Goal: Task Accomplishment & Management: Use online tool/utility

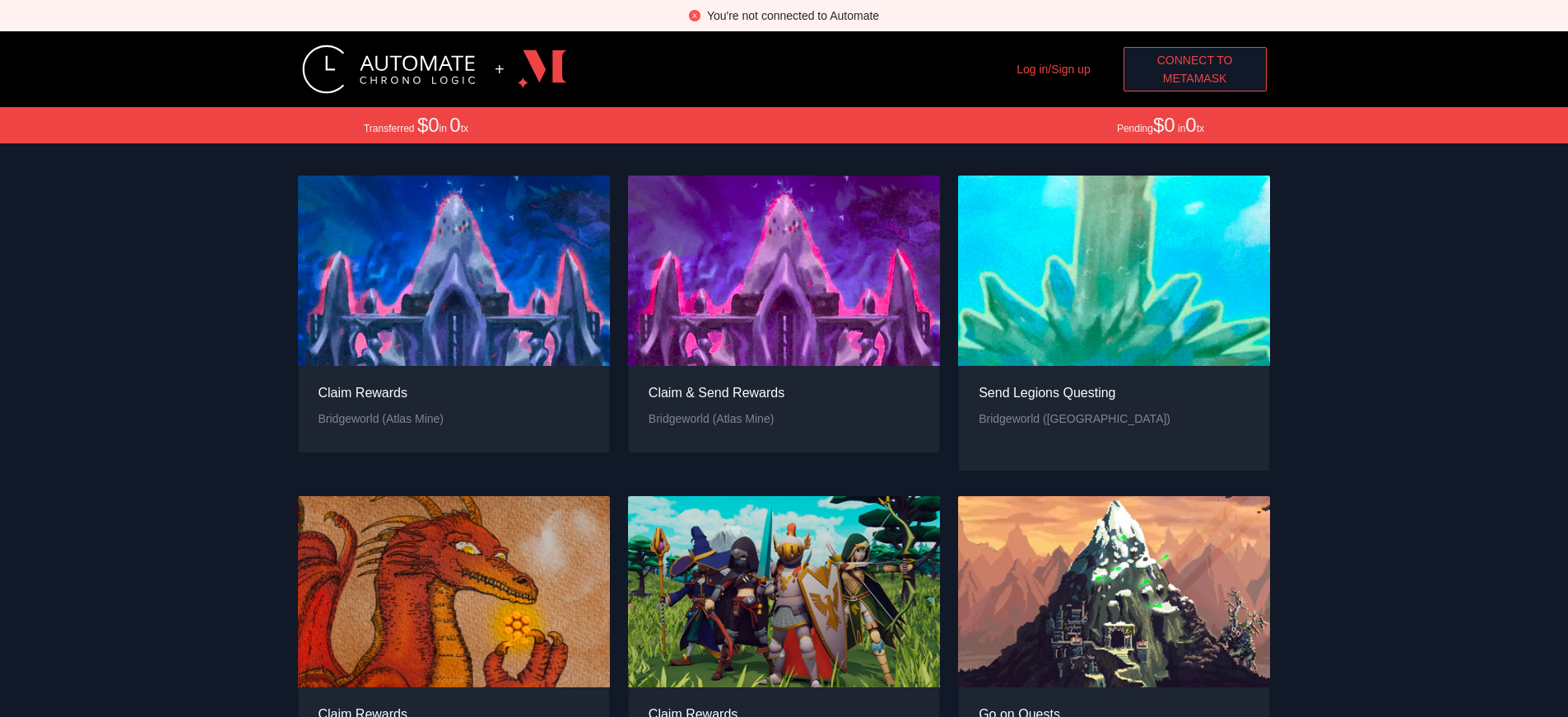
click at [1194, 60] on span "Connect to" at bounding box center [1195, 60] width 76 height 18
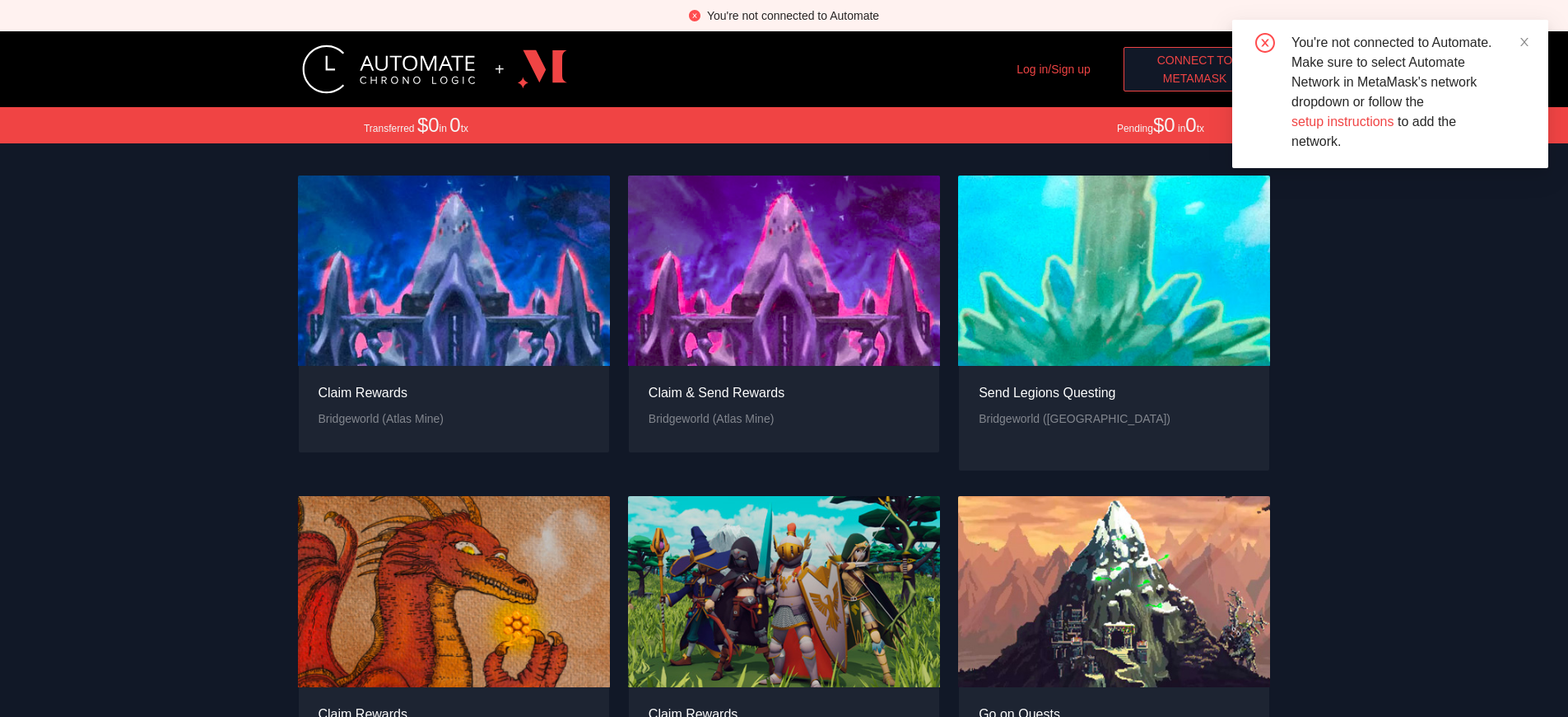
click at [1194, 78] on span "MetaMask" at bounding box center [1195, 78] width 64 height 18
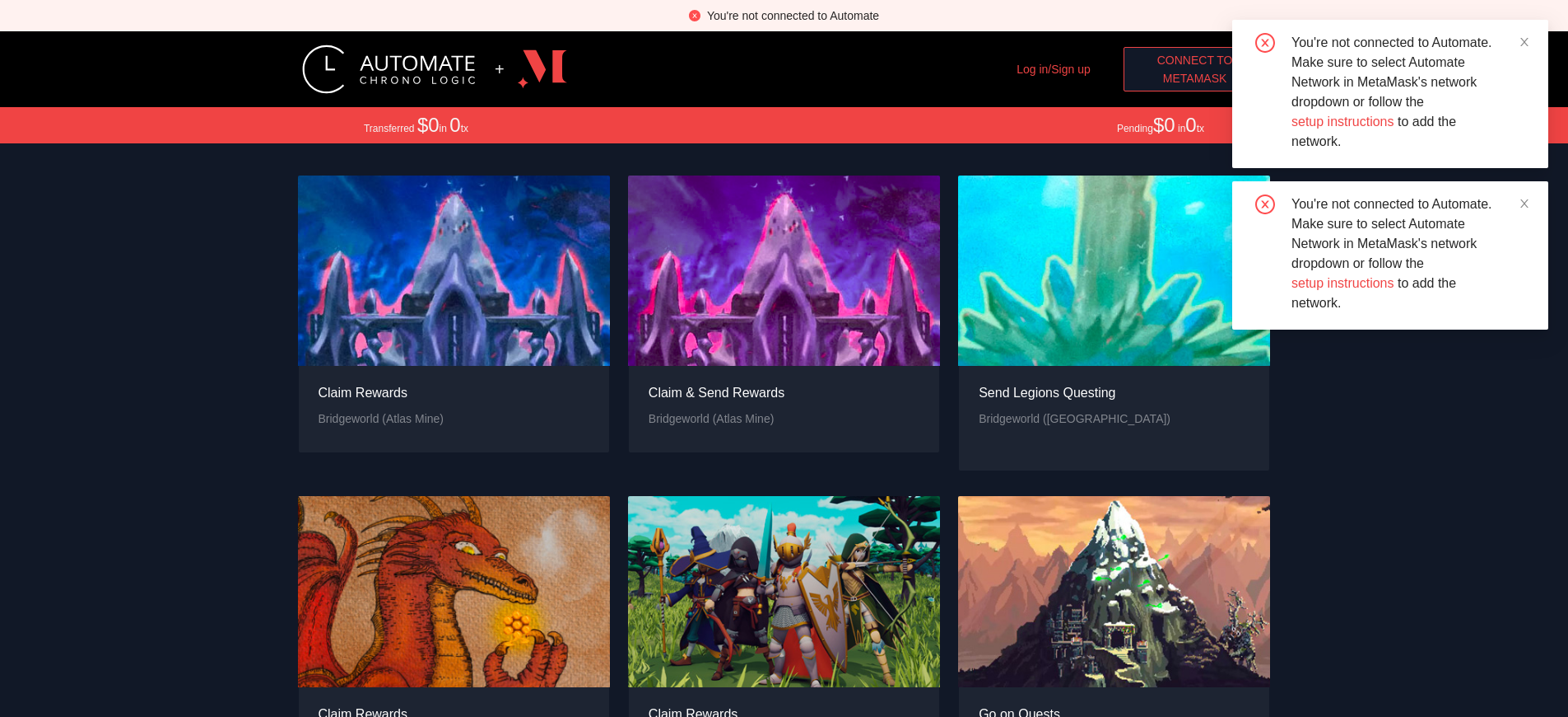
click at [1194, 78] on span "MetaMask" at bounding box center [1195, 78] width 64 height 18
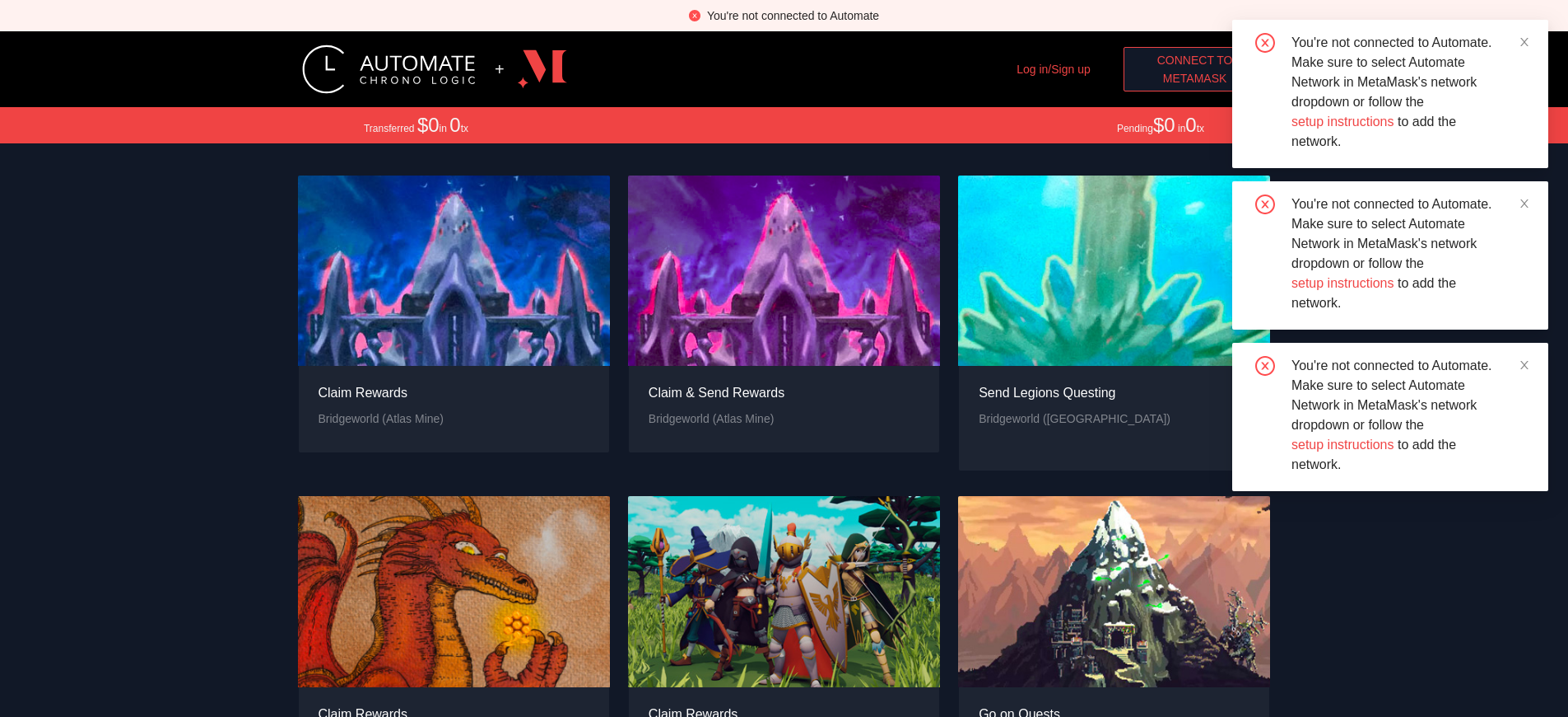
click at [1194, 78] on span "MetaMask" at bounding box center [1195, 78] width 64 height 18
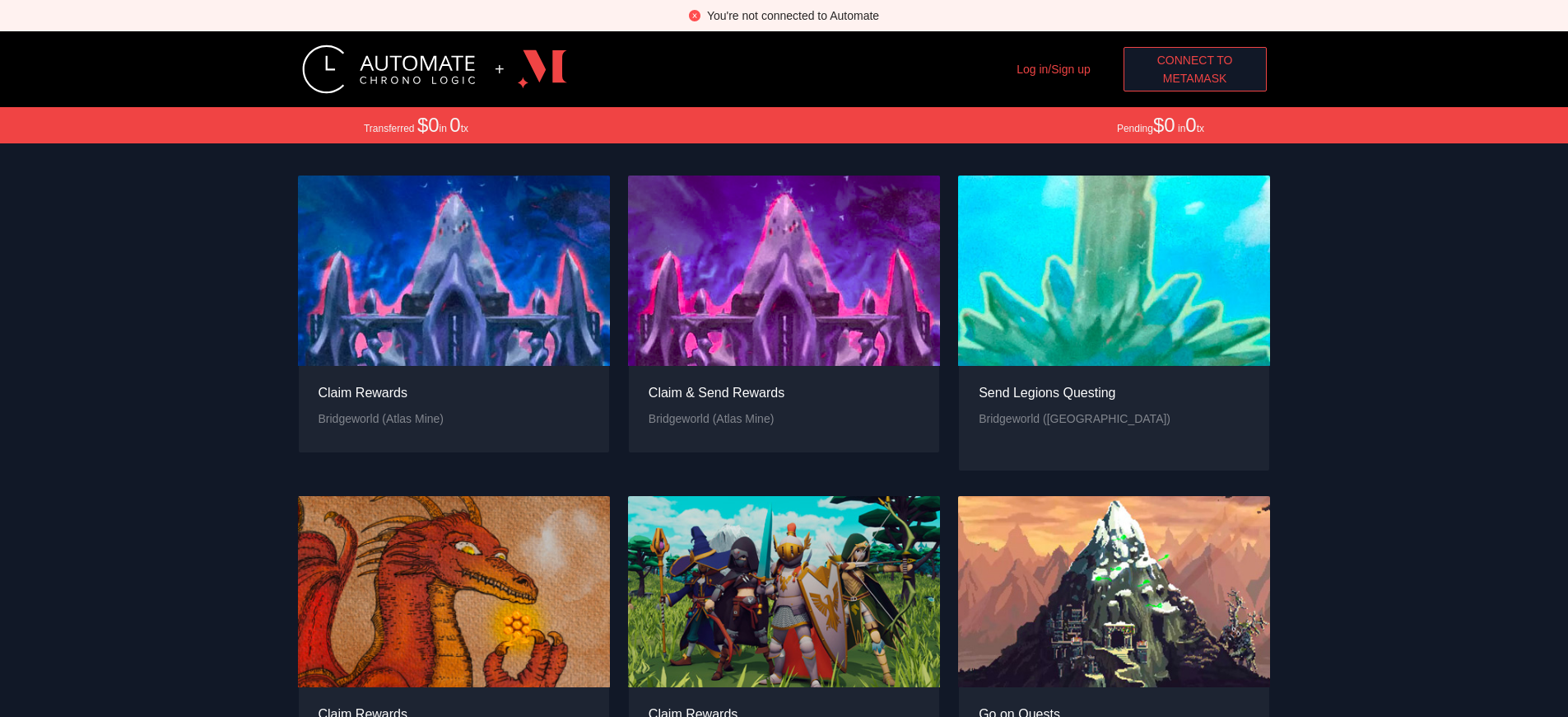
click at [792, 16] on div "You're not connected to Automate" at bounding box center [792, 16] width 172 height 18
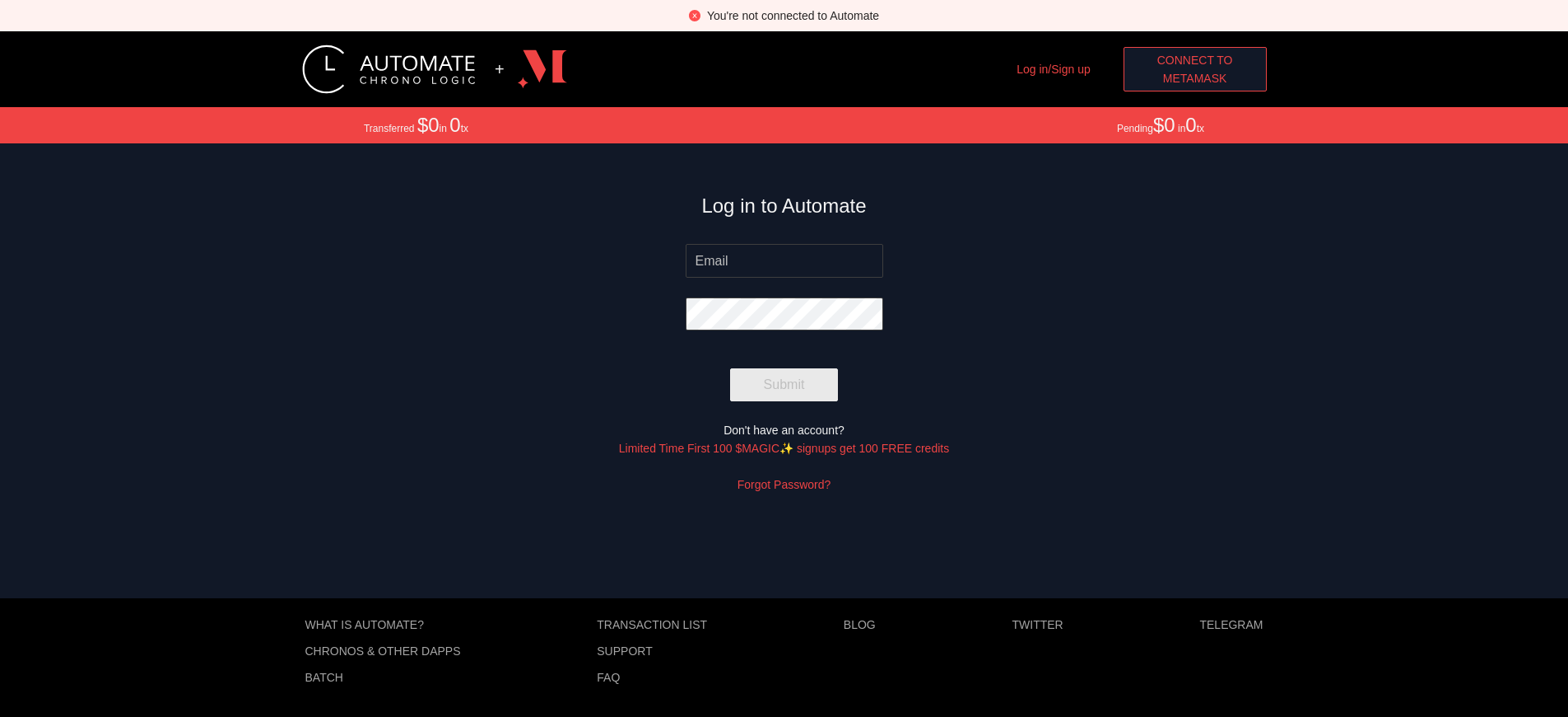
click at [1201, 78] on span "MetaMask" at bounding box center [1195, 78] width 64 height 18
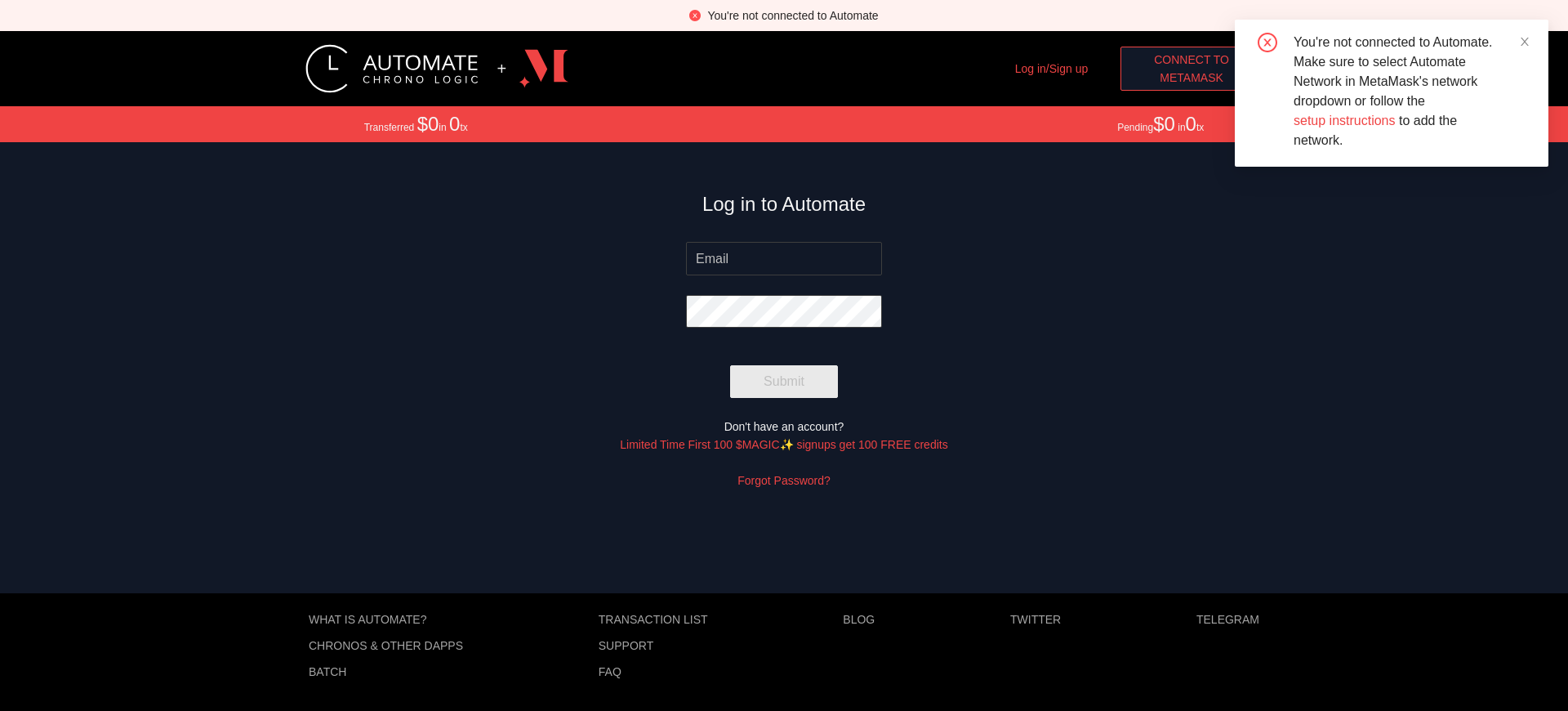
click at [1191, 77] on span "MetaMask" at bounding box center [1190, 77] width 63 height 18
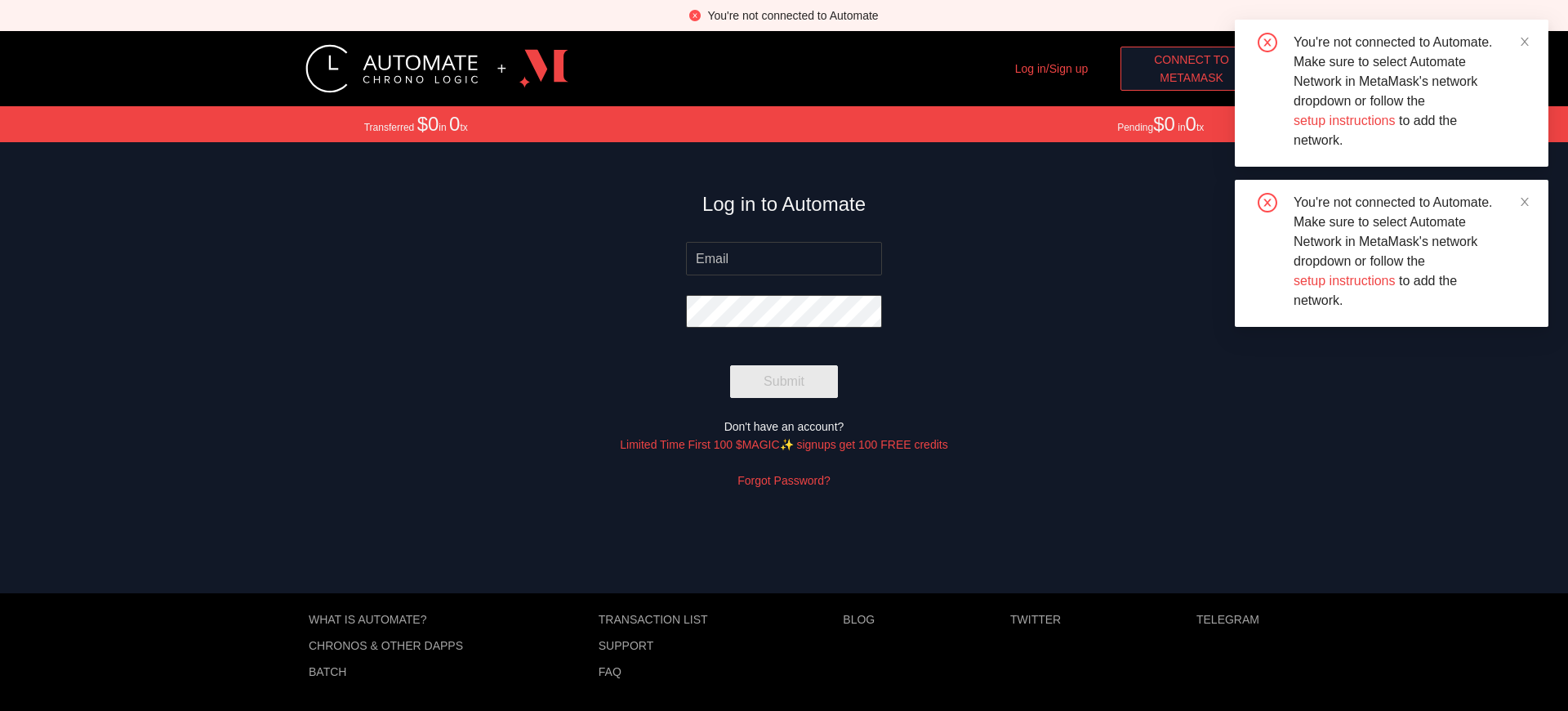
click at [1191, 77] on span "MetaMask" at bounding box center [1190, 77] width 63 height 18
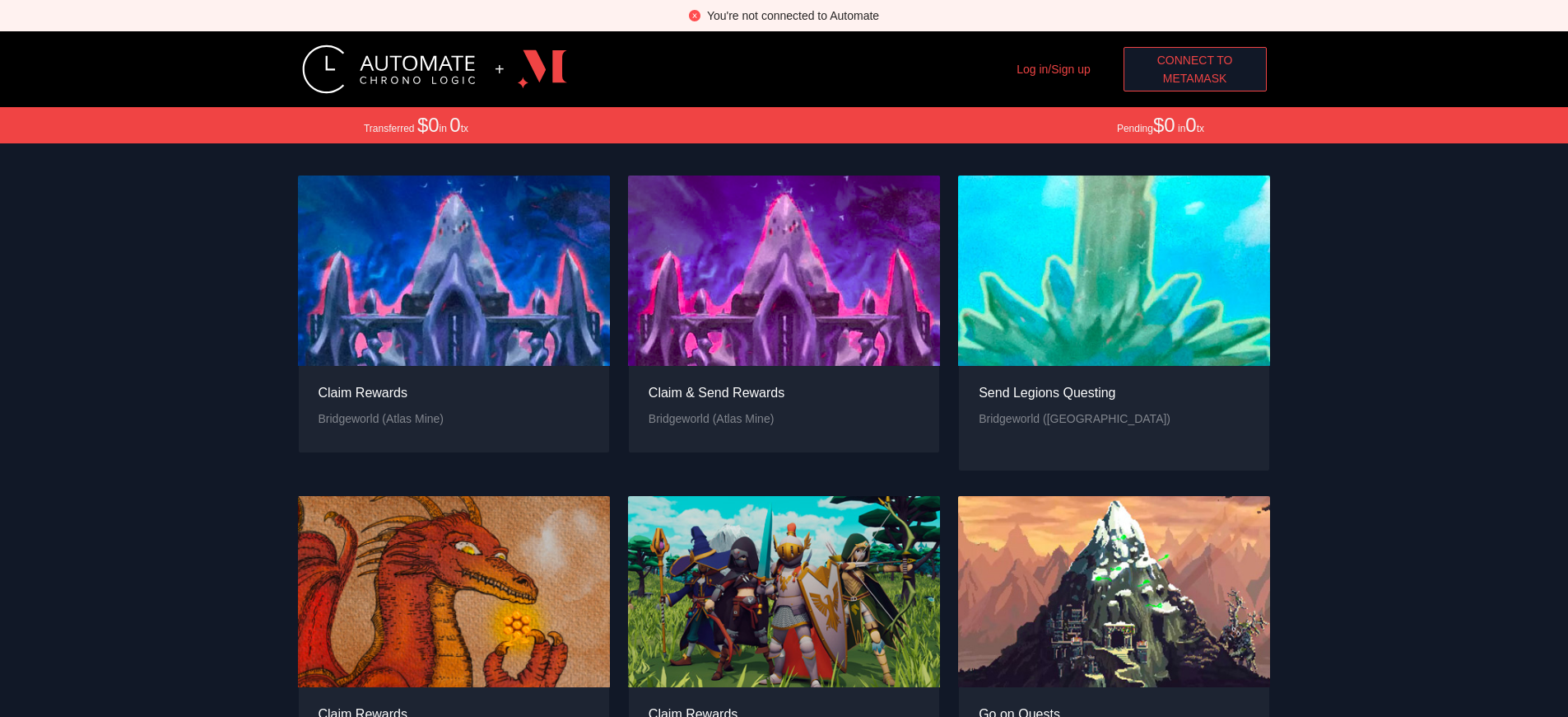
click at [1194, 78] on span "MetaMask" at bounding box center [1195, 78] width 64 height 18
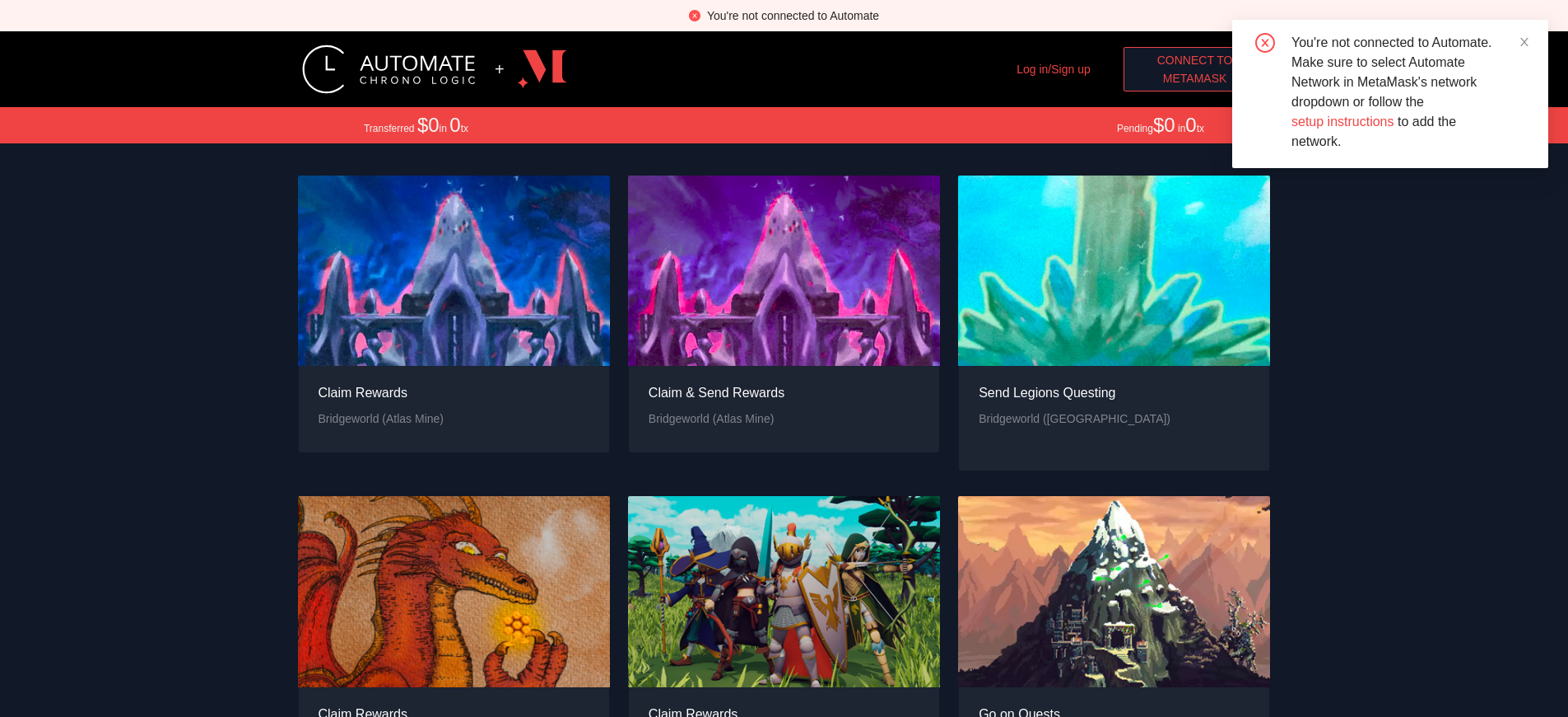
click at [1194, 78] on span "MetaMask" at bounding box center [1195, 78] width 64 height 18
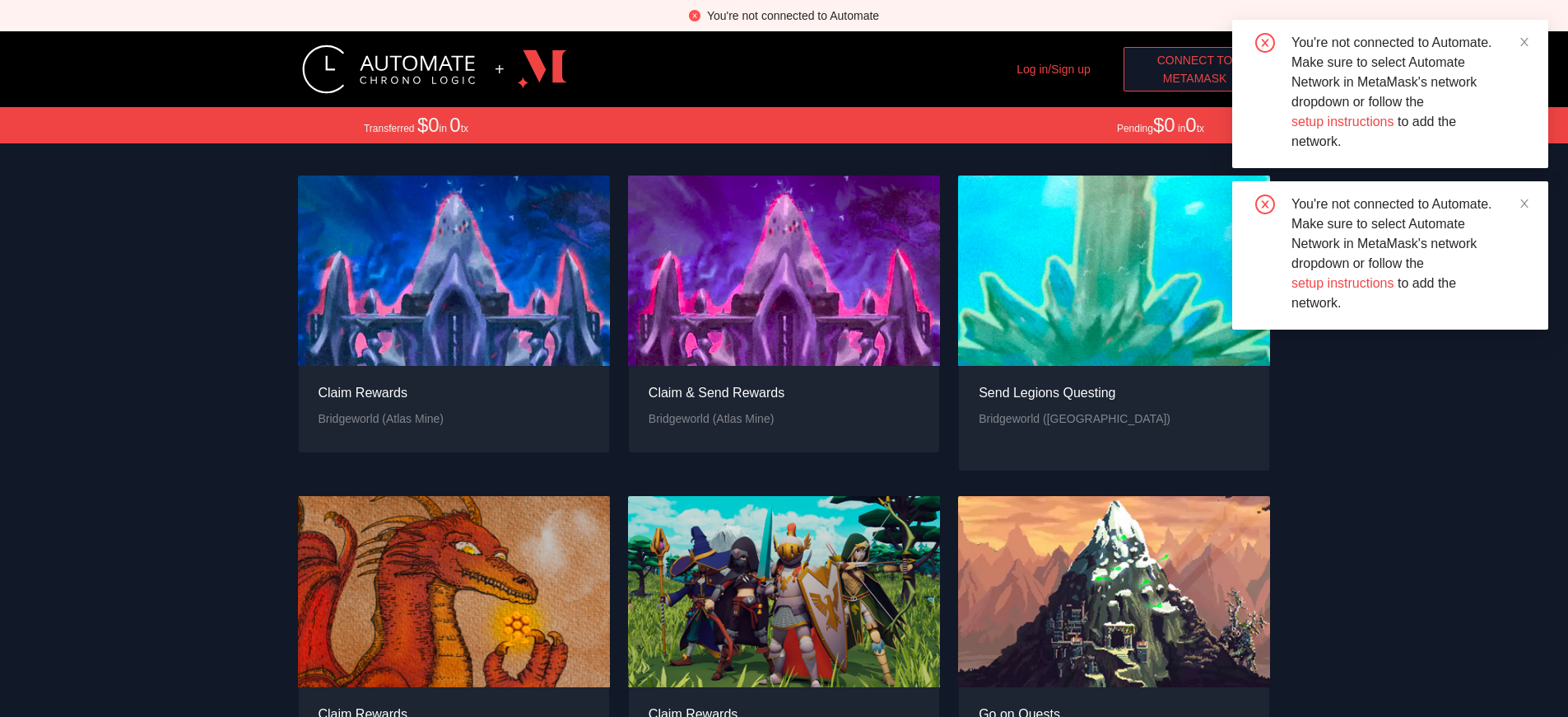
click at [1194, 78] on span "MetaMask" at bounding box center [1195, 78] width 64 height 18
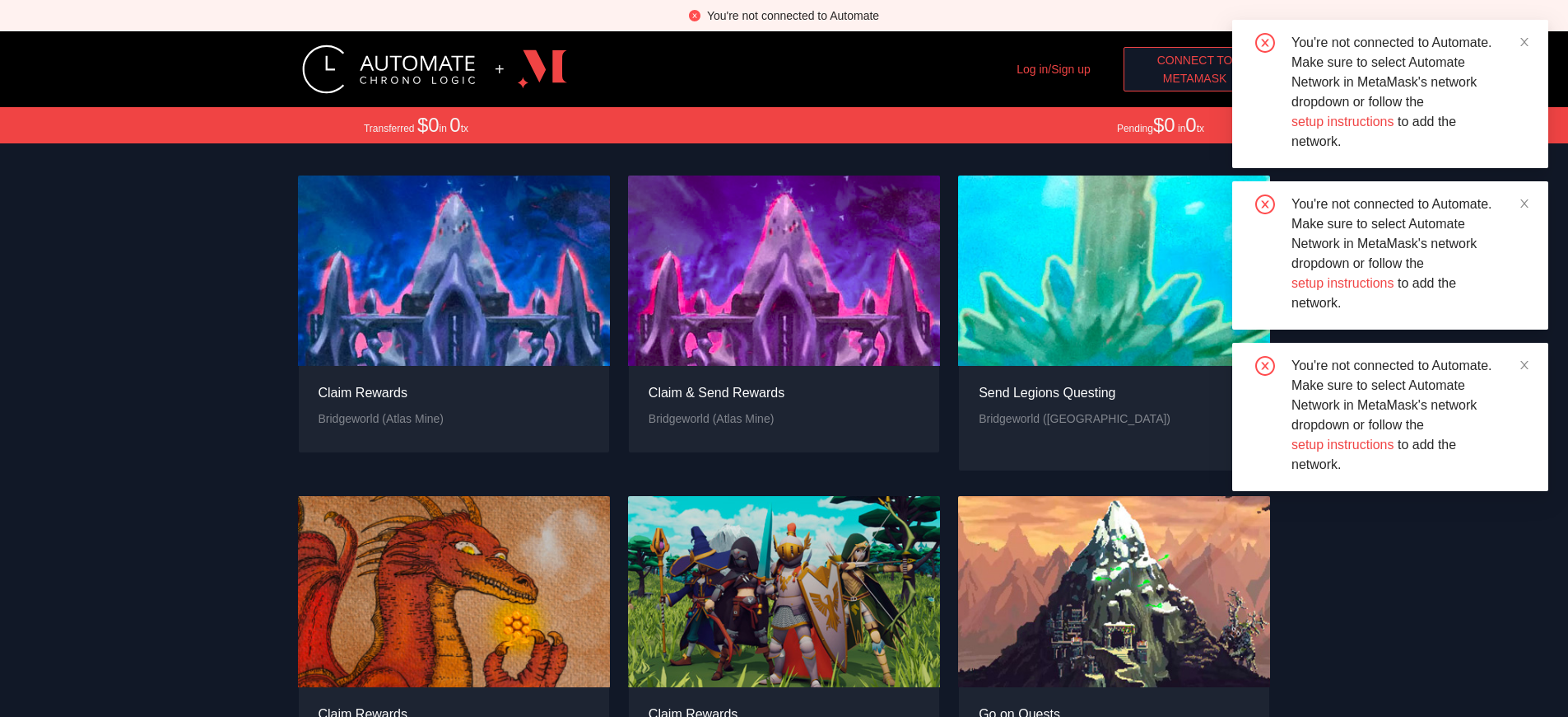
click at [1194, 78] on span "MetaMask" at bounding box center [1195, 78] width 64 height 18
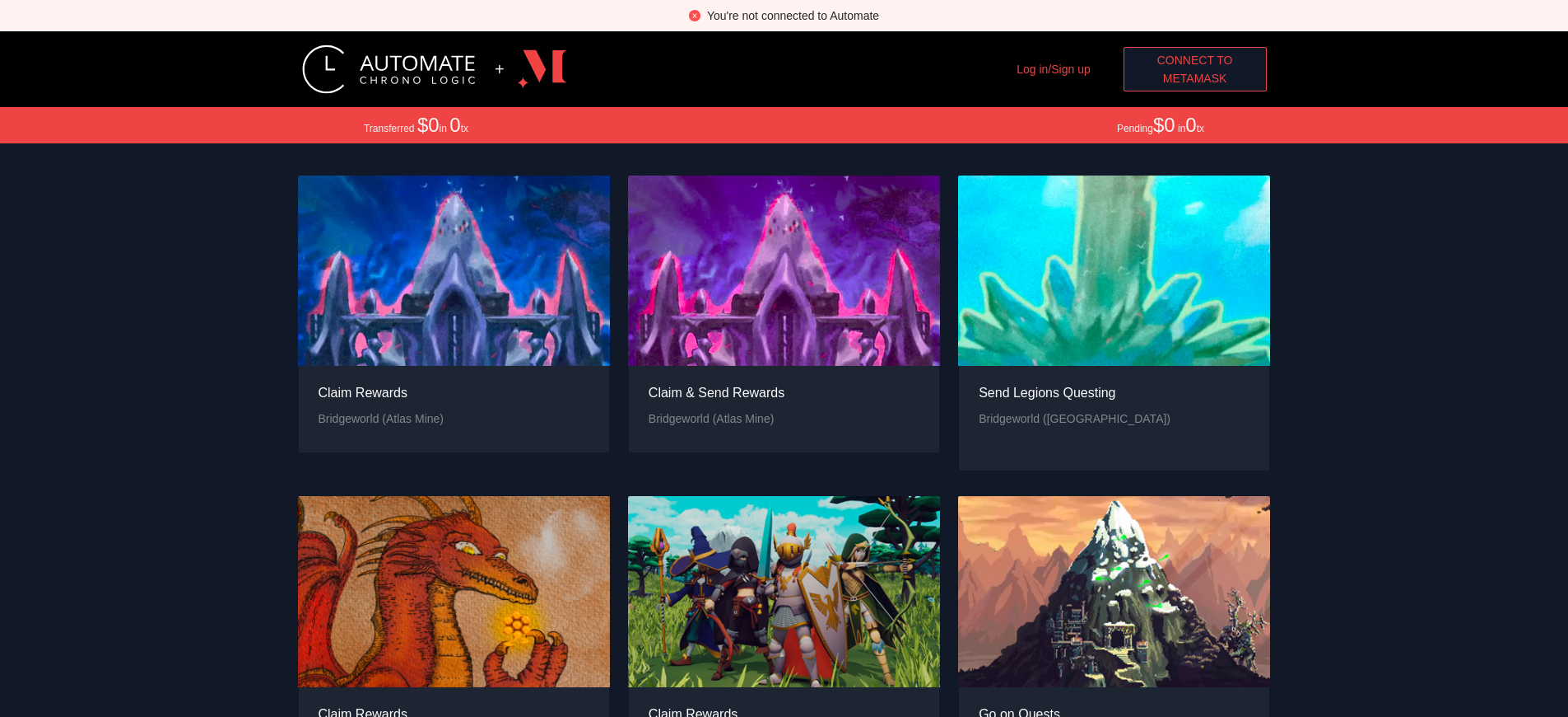
click at [792, 16] on div "You're not connected to Automate" at bounding box center [792, 16] width 172 height 18
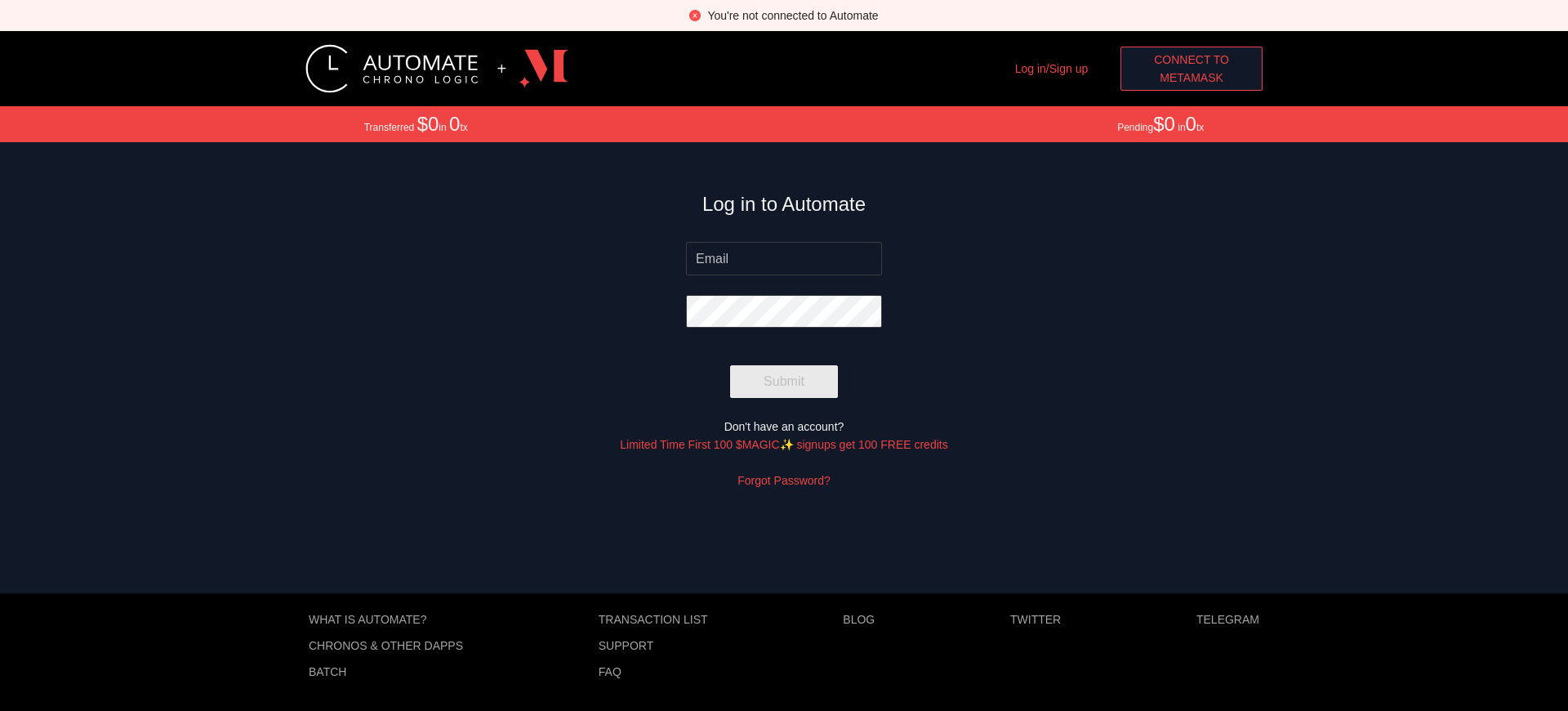
click at [1191, 77] on span "MetaMask" at bounding box center [1190, 77] width 63 height 18
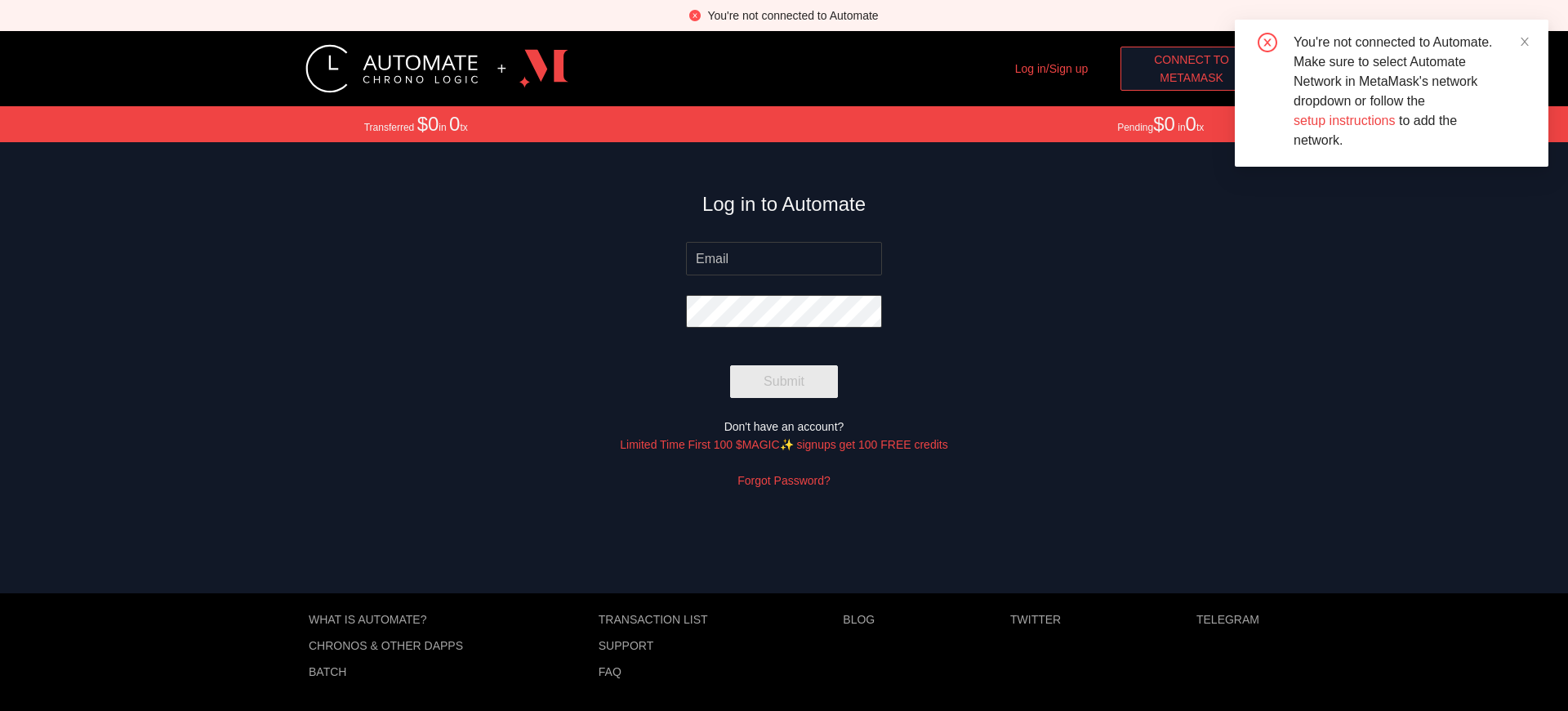
click at [792, 16] on div "You're not connected to Automate" at bounding box center [792, 16] width 171 height 18
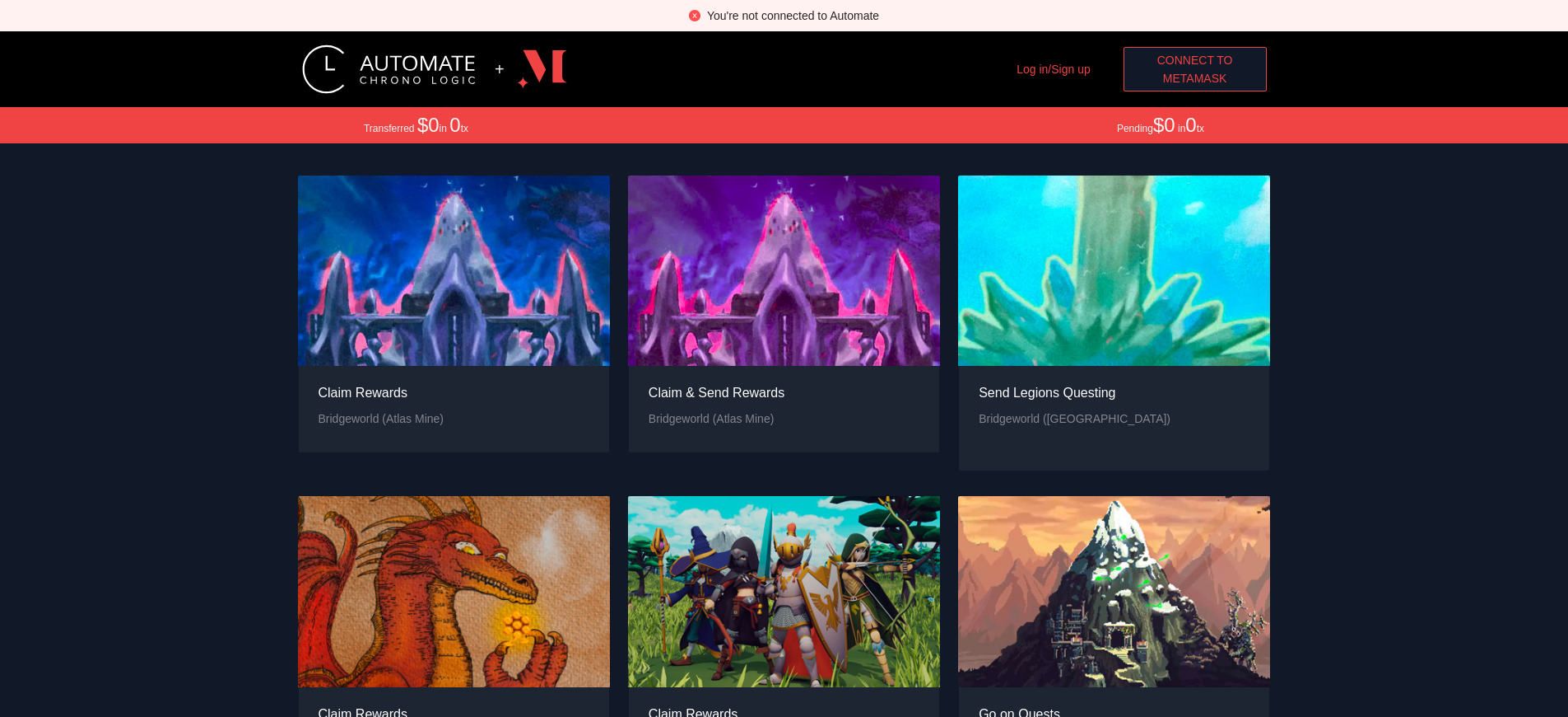
click at [1194, 60] on span "Connect to" at bounding box center [1195, 60] width 76 height 18
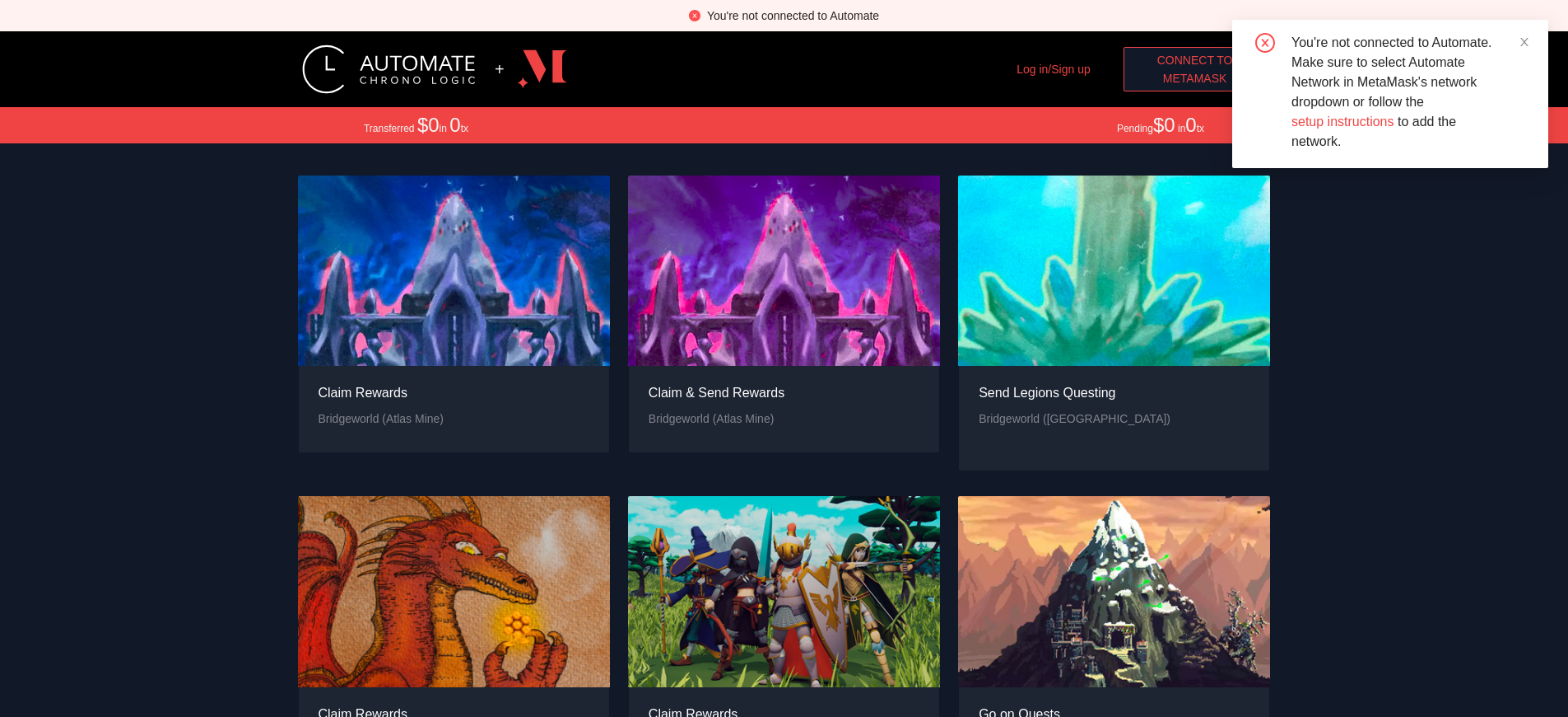
click at [1194, 78] on span "MetaMask" at bounding box center [1195, 78] width 64 height 18
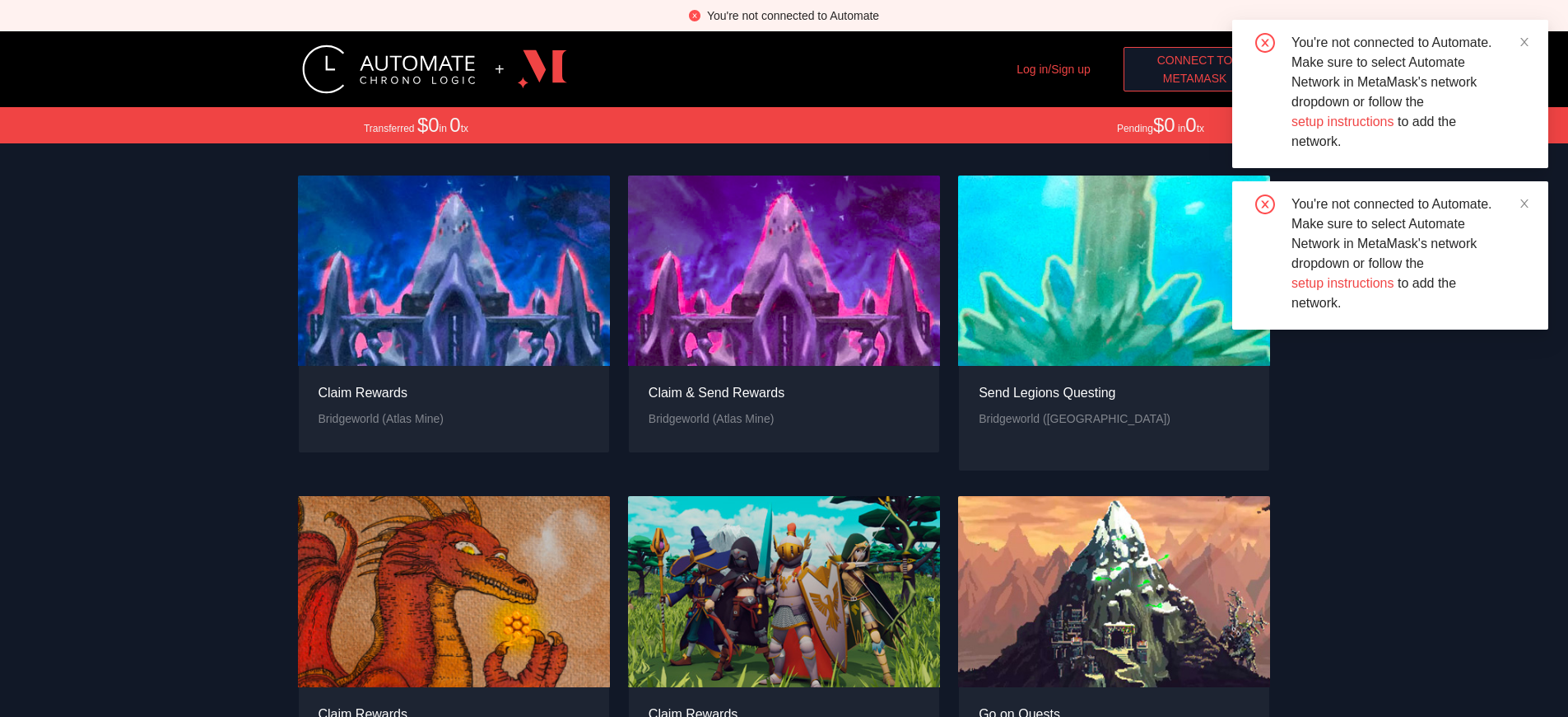
click at [1194, 78] on span "MetaMask" at bounding box center [1195, 78] width 64 height 18
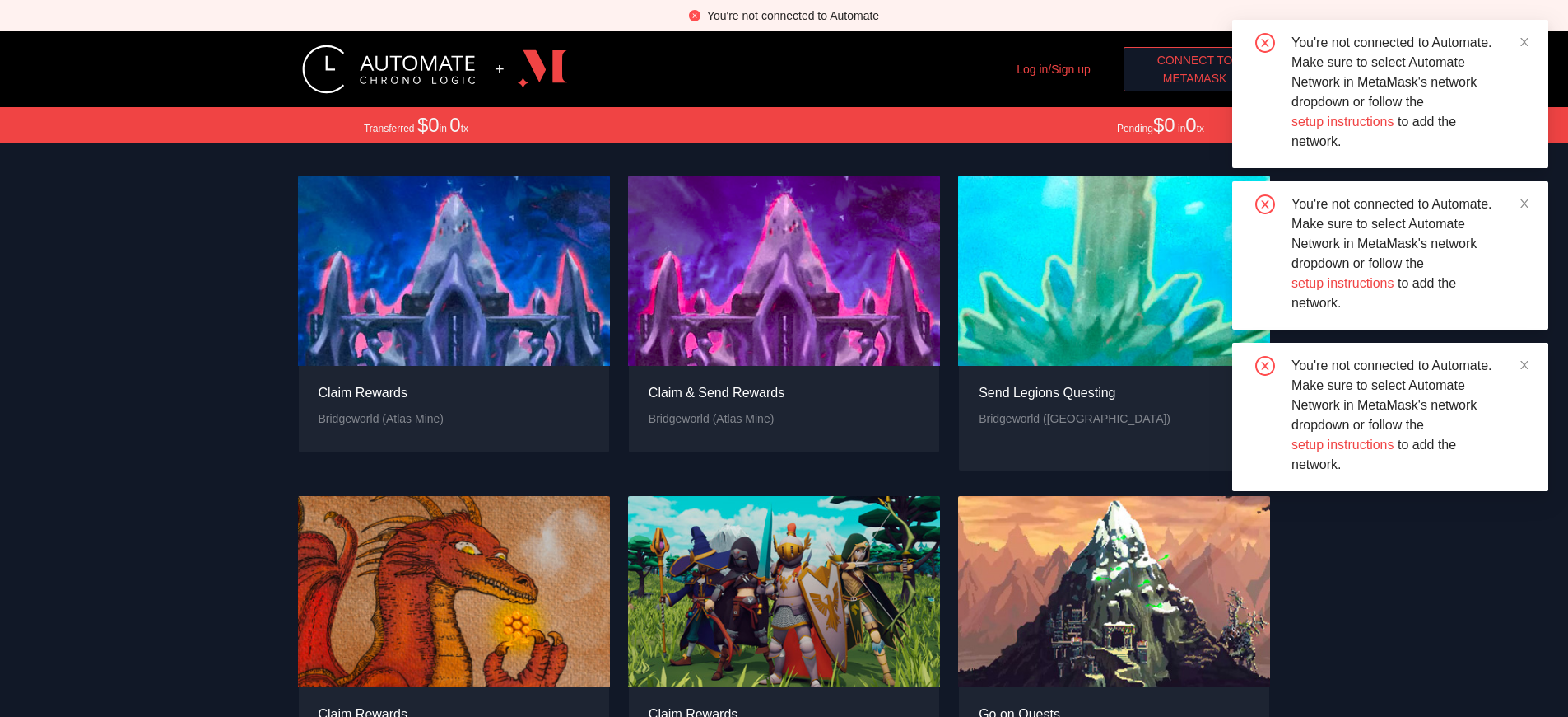
click at [792, 16] on div "You're not connected to Automate" at bounding box center [792, 16] width 172 height 18
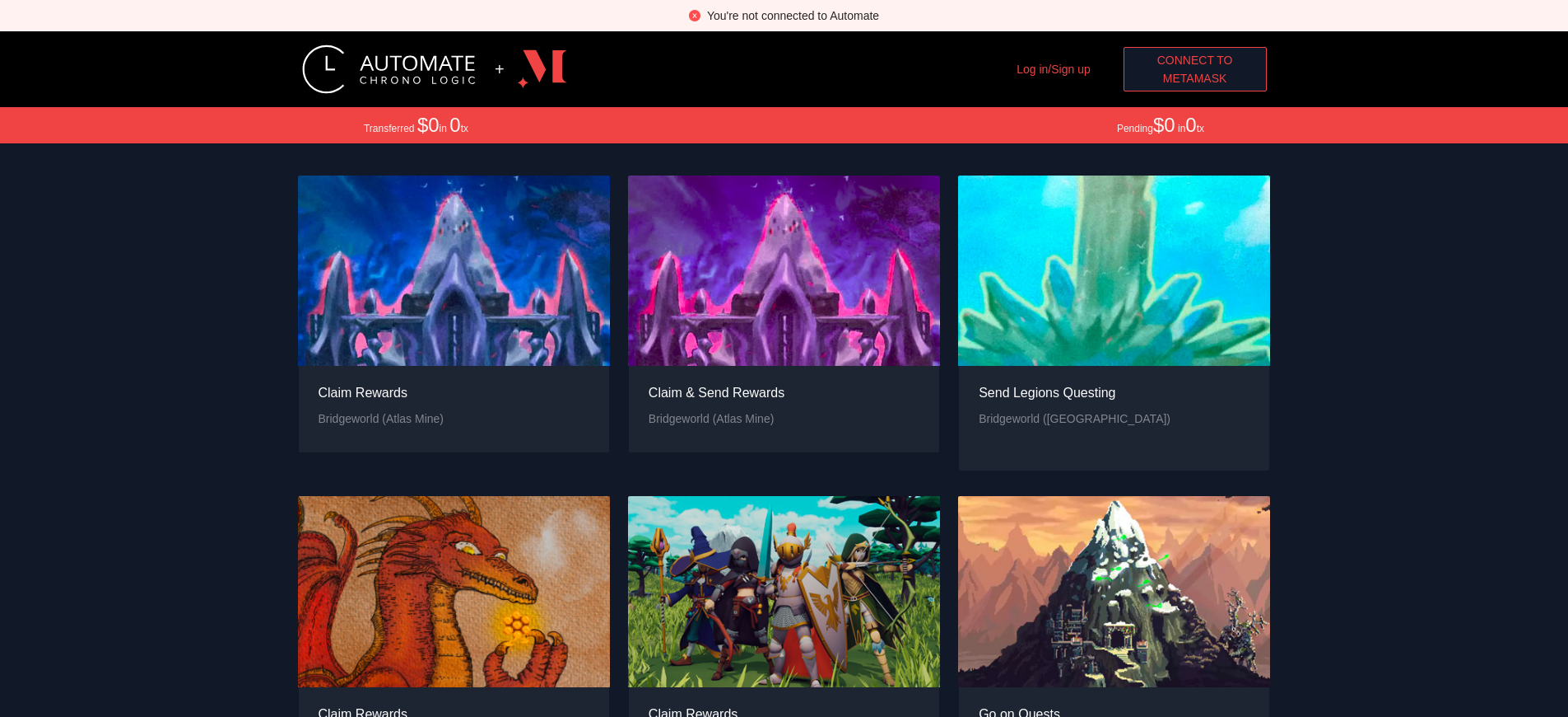
click at [1194, 78] on span "MetaMask" at bounding box center [1195, 78] width 64 height 18
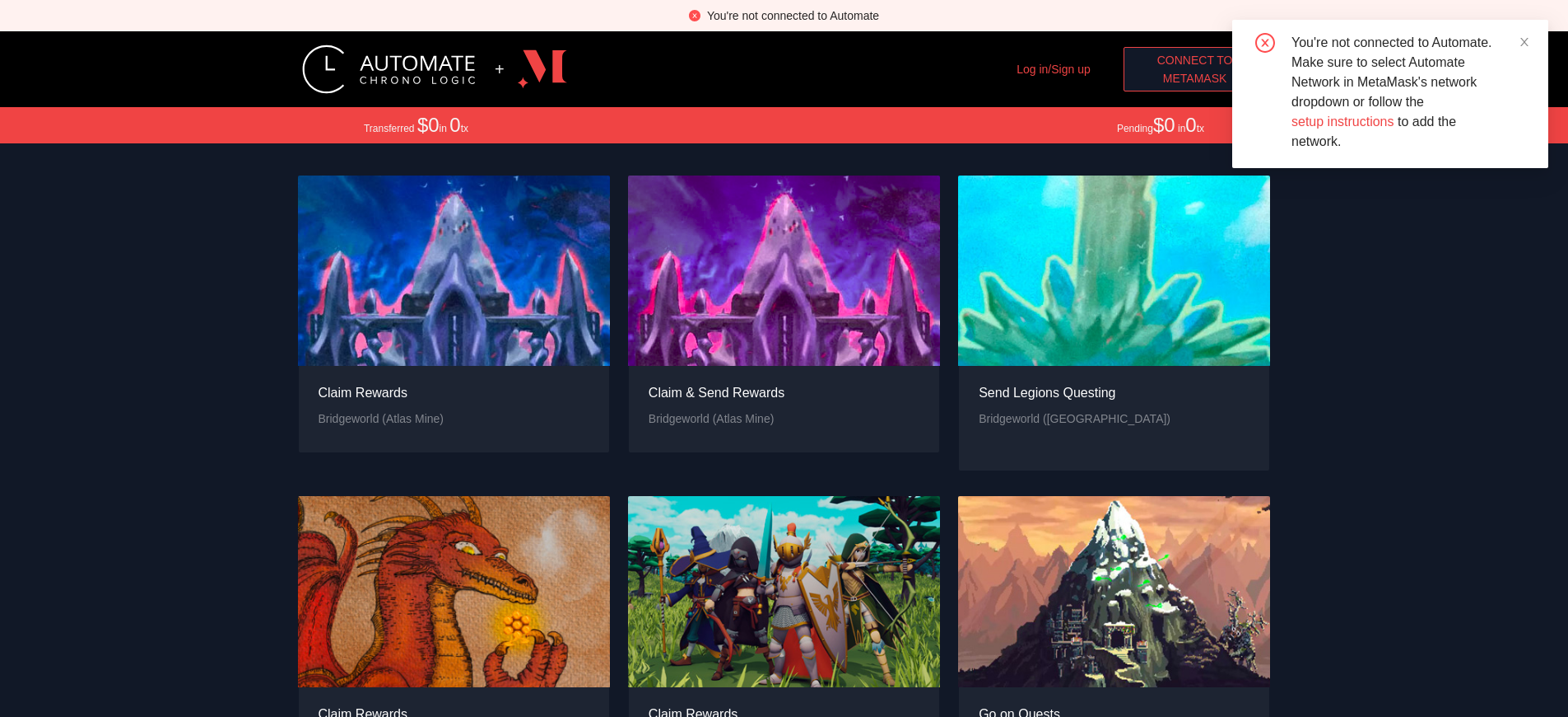
click at [1194, 78] on span "MetaMask" at bounding box center [1195, 78] width 64 height 18
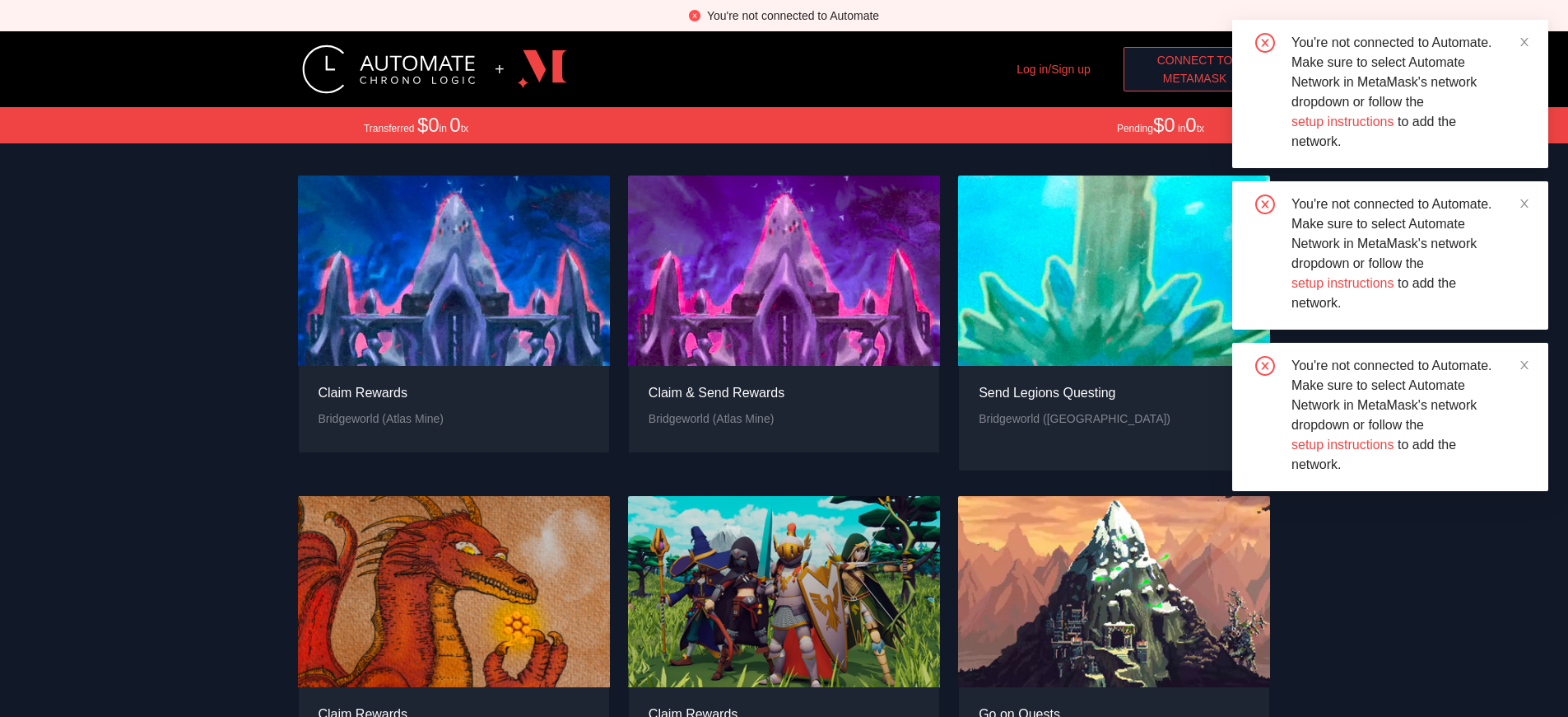
click at [792, 16] on div "You're not connected to Automate" at bounding box center [792, 16] width 172 height 18
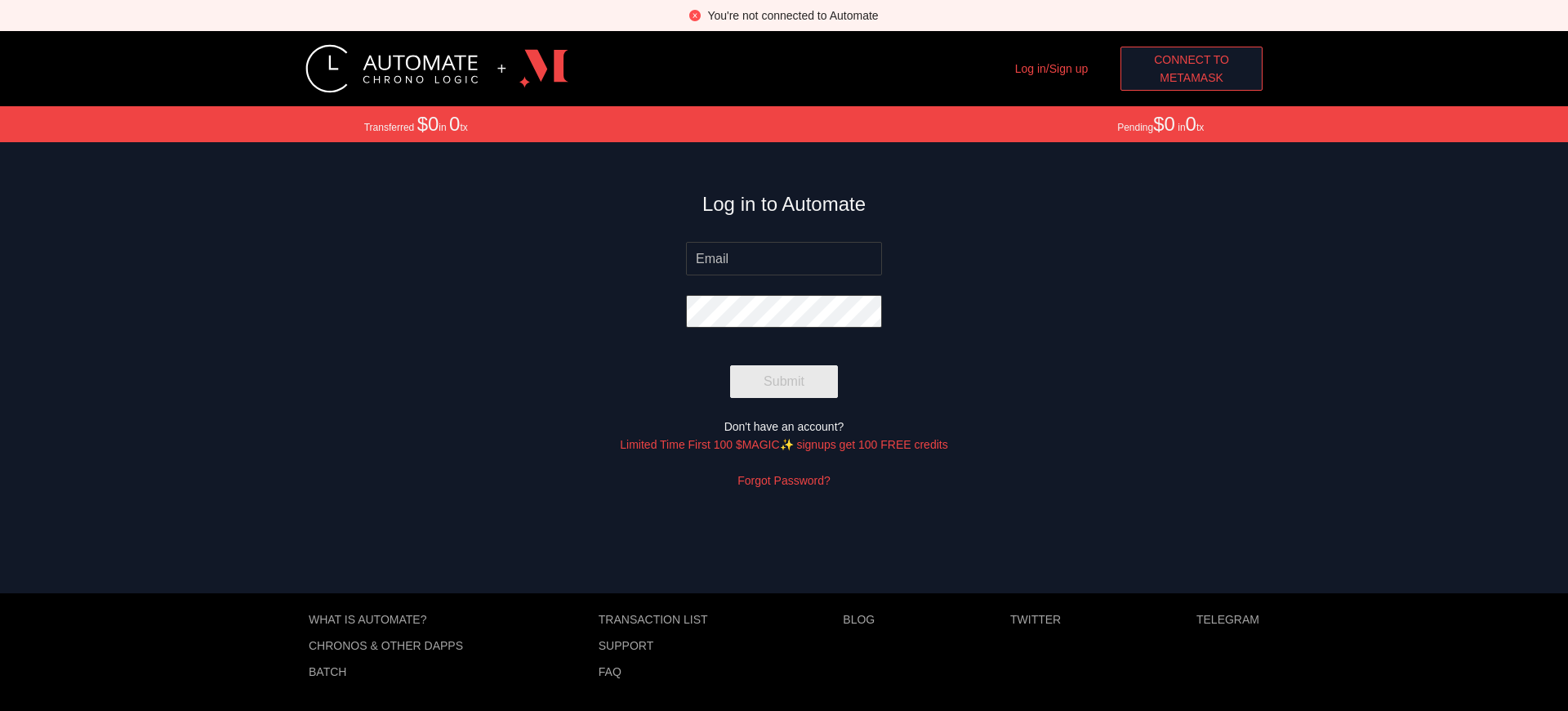
click at [1191, 77] on span "MetaMask" at bounding box center [1190, 77] width 63 height 18
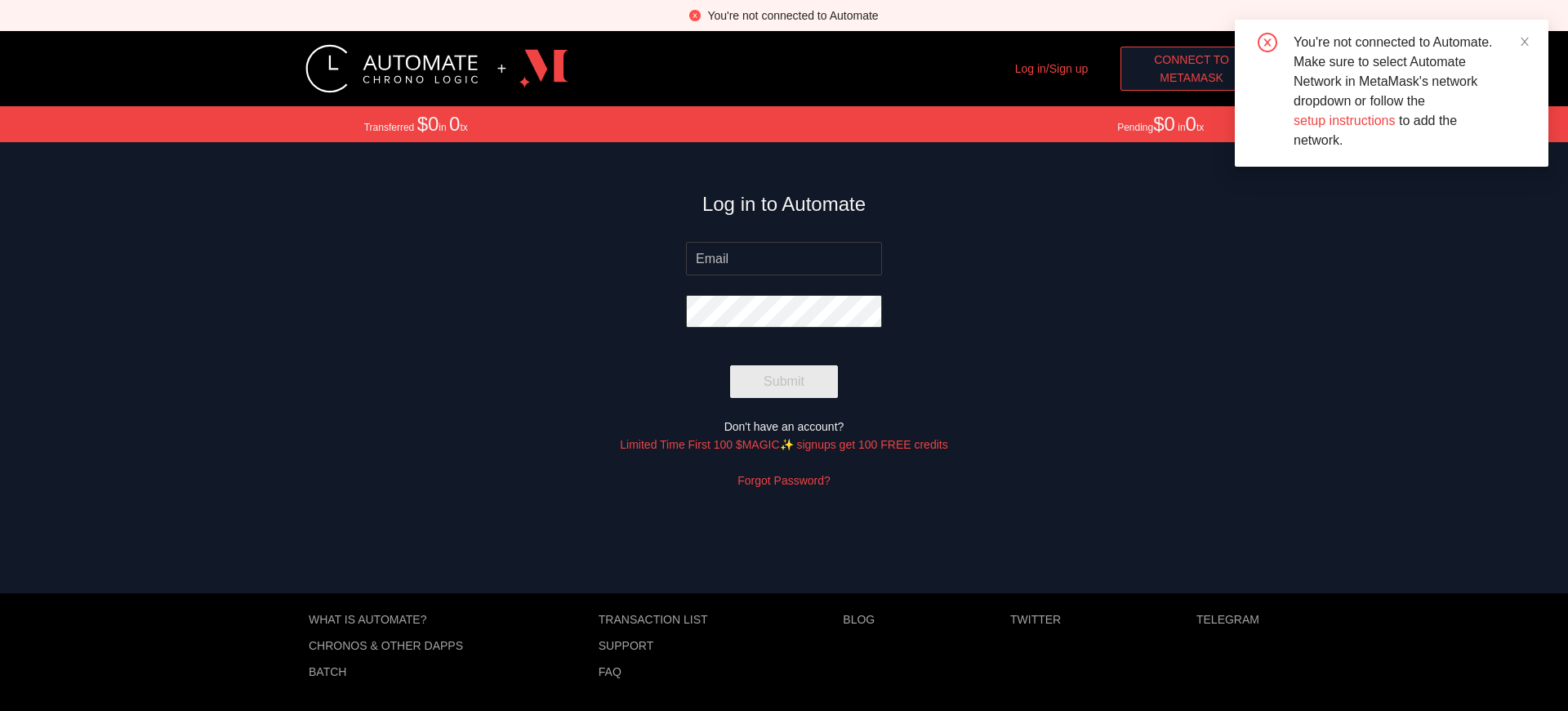
click at [1191, 77] on span "MetaMask" at bounding box center [1190, 77] width 63 height 18
click at [1191, 60] on span "Connect to" at bounding box center [1191, 60] width 75 height 18
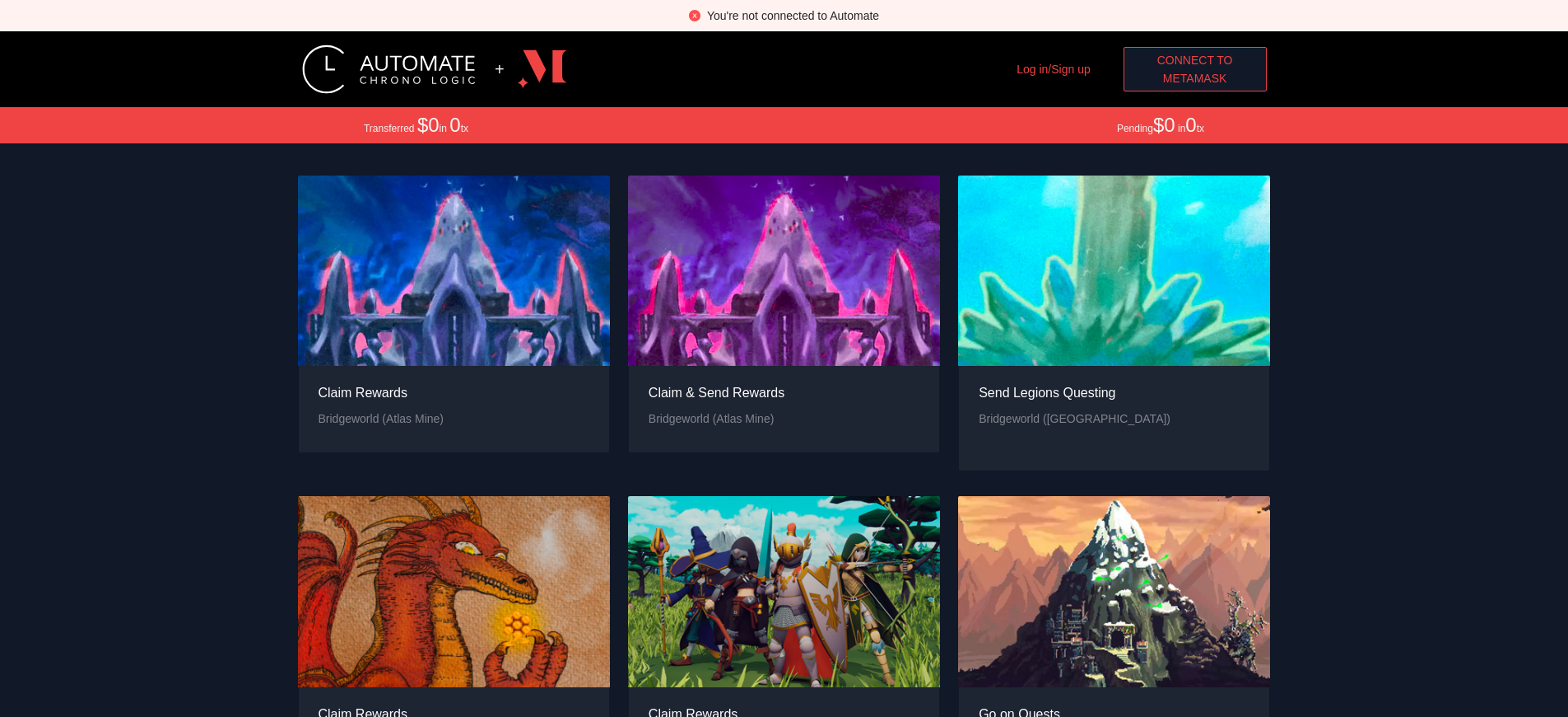
click at [1194, 78] on span "MetaMask" at bounding box center [1195, 78] width 64 height 18
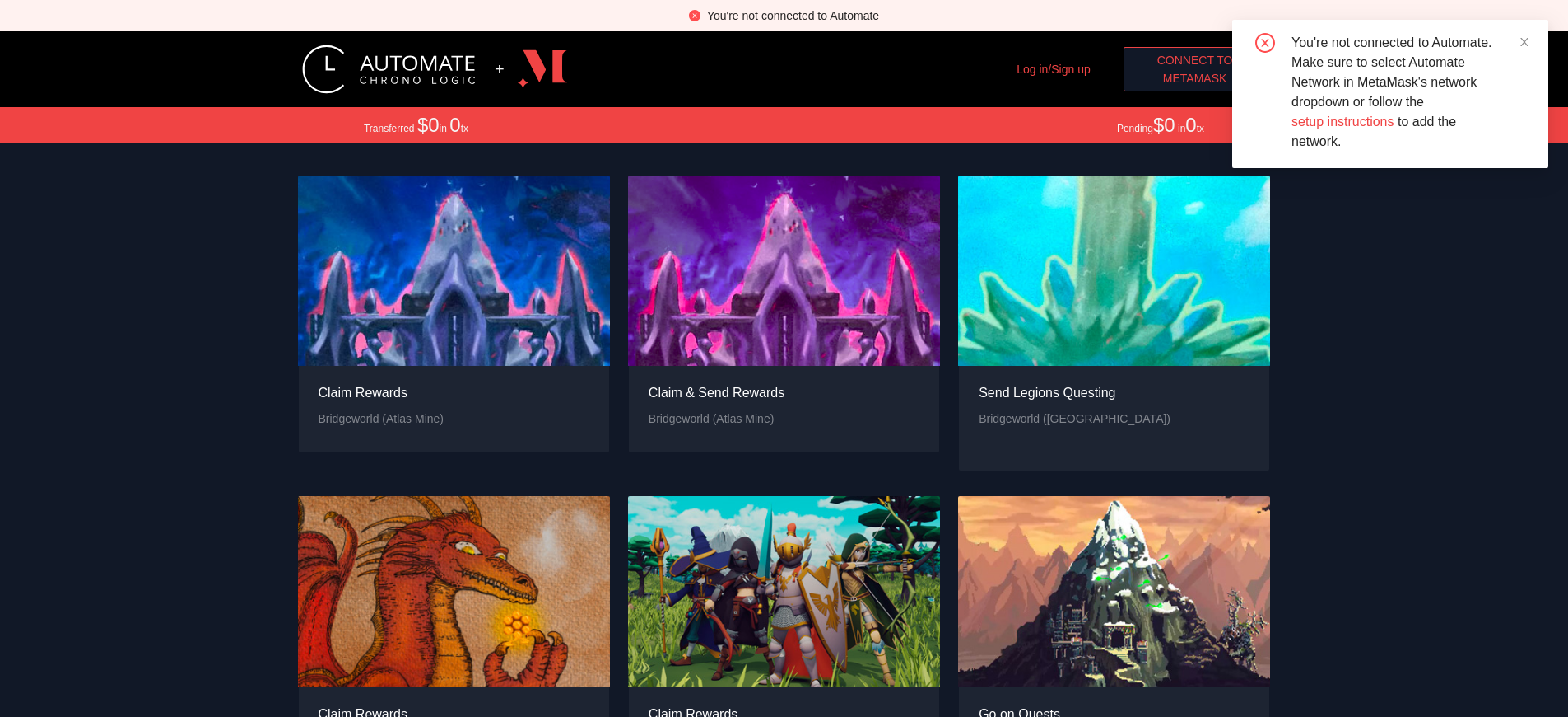
click at [1194, 78] on span "MetaMask" at bounding box center [1195, 78] width 64 height 18
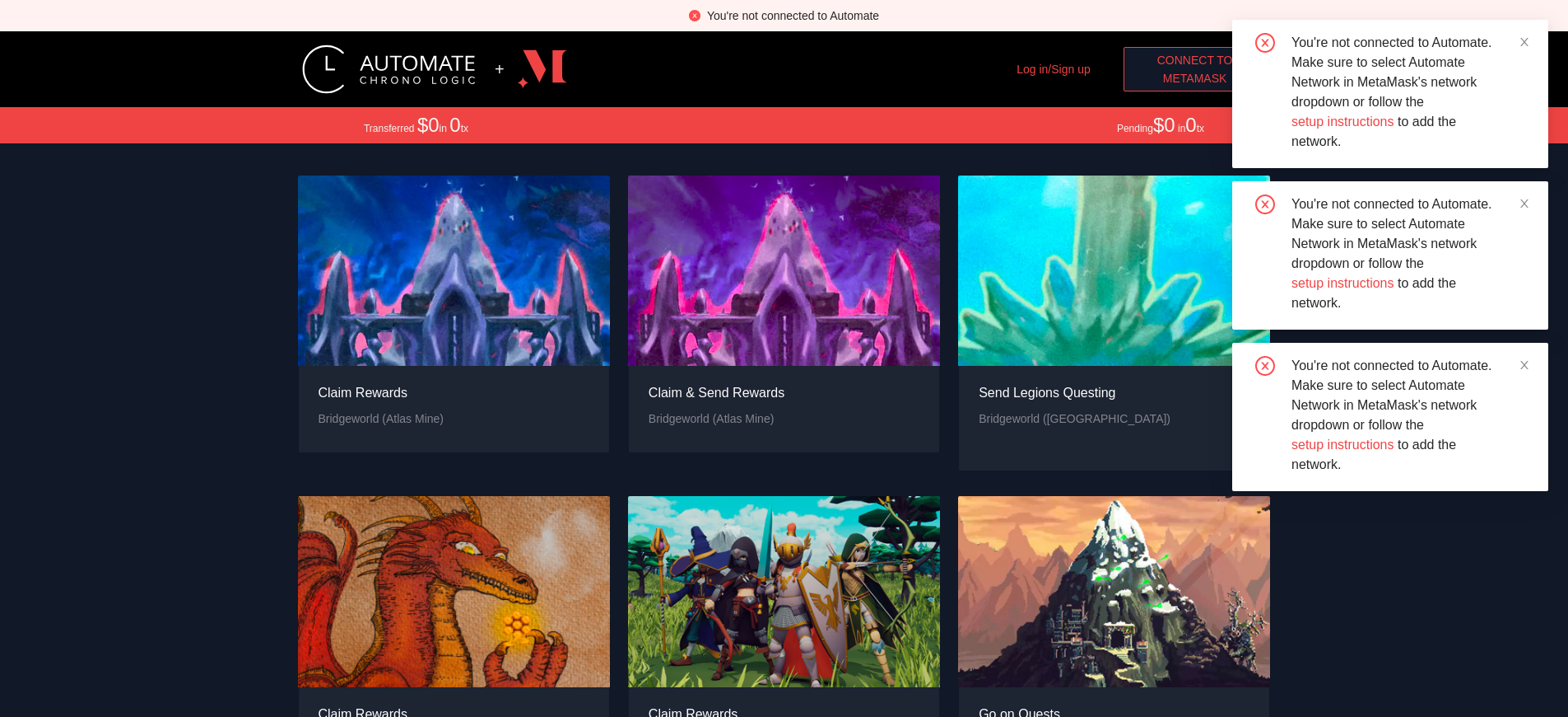
click at [1194, 60] on span "Connect to" at bounding box center [1195, 60] width 76 height 18
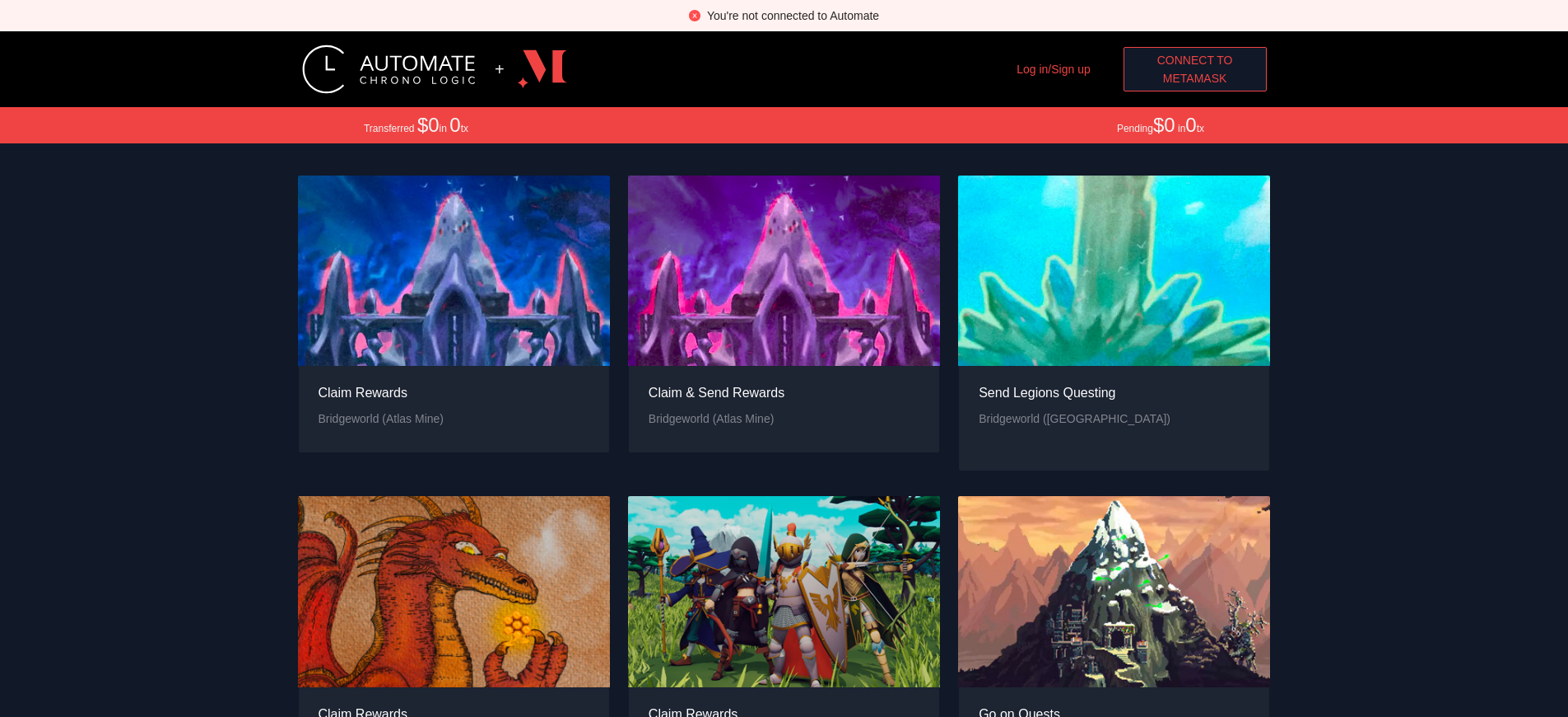
click at [1194, 60] on span "Connect to" at bounding box center [1195, 60] width 76 height 18
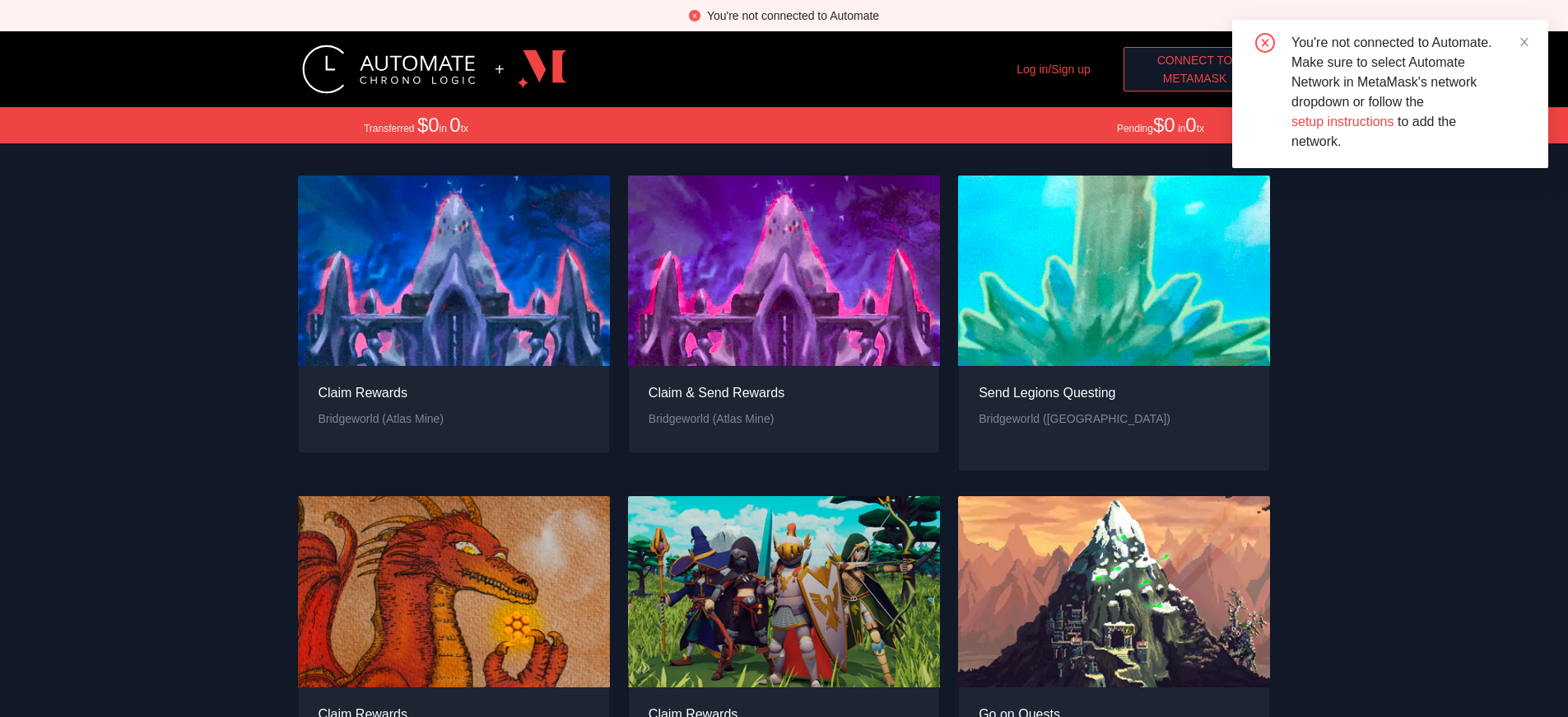
click at [1194, 78] on span "MetaMask" at bounding box center [1195, 78] width 64 height 18
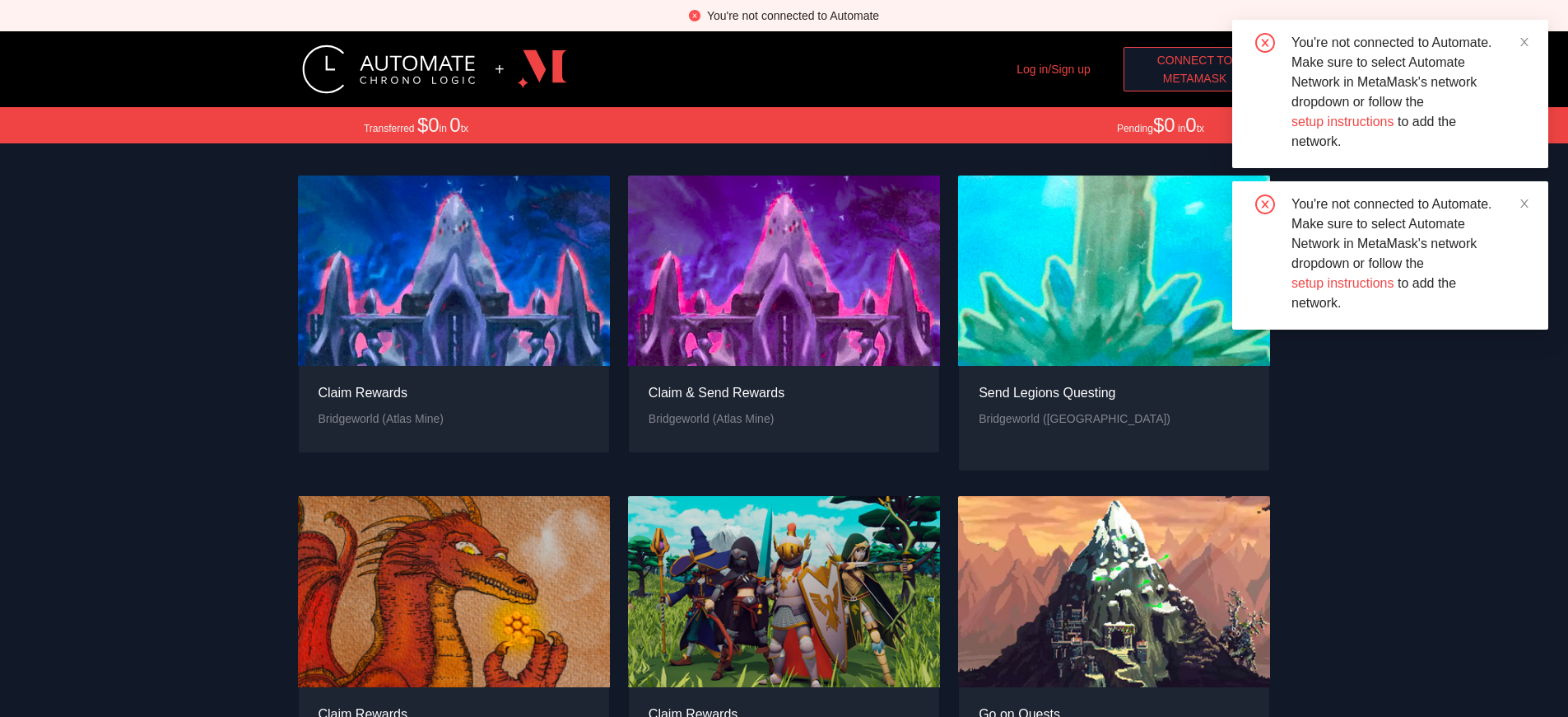
click at [1194, 78] on span "MetaMask" at bounding box center [1195, 78] width 64 height 18
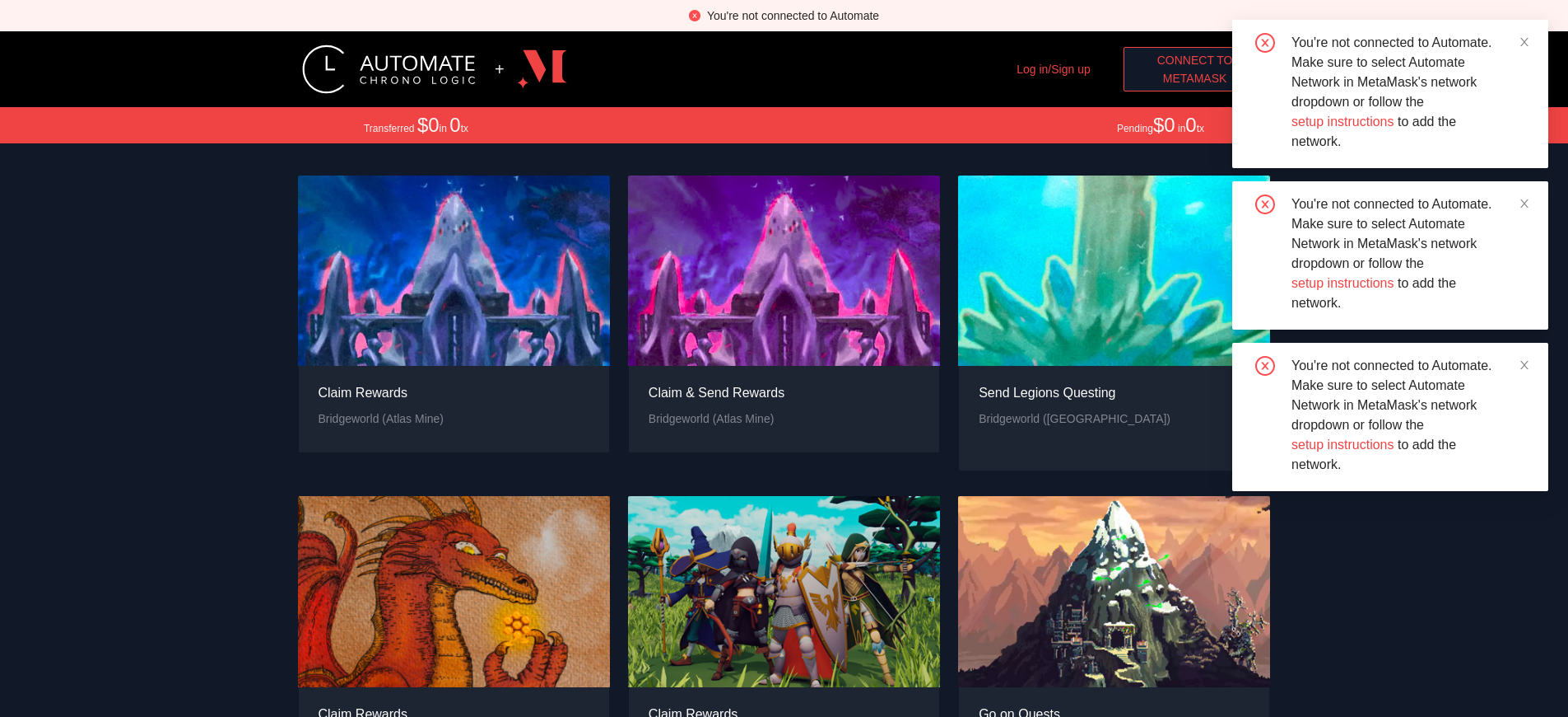
click at [1194, 60] on span "Connect to" at bounding box center [1195, 60] width 76 height 18
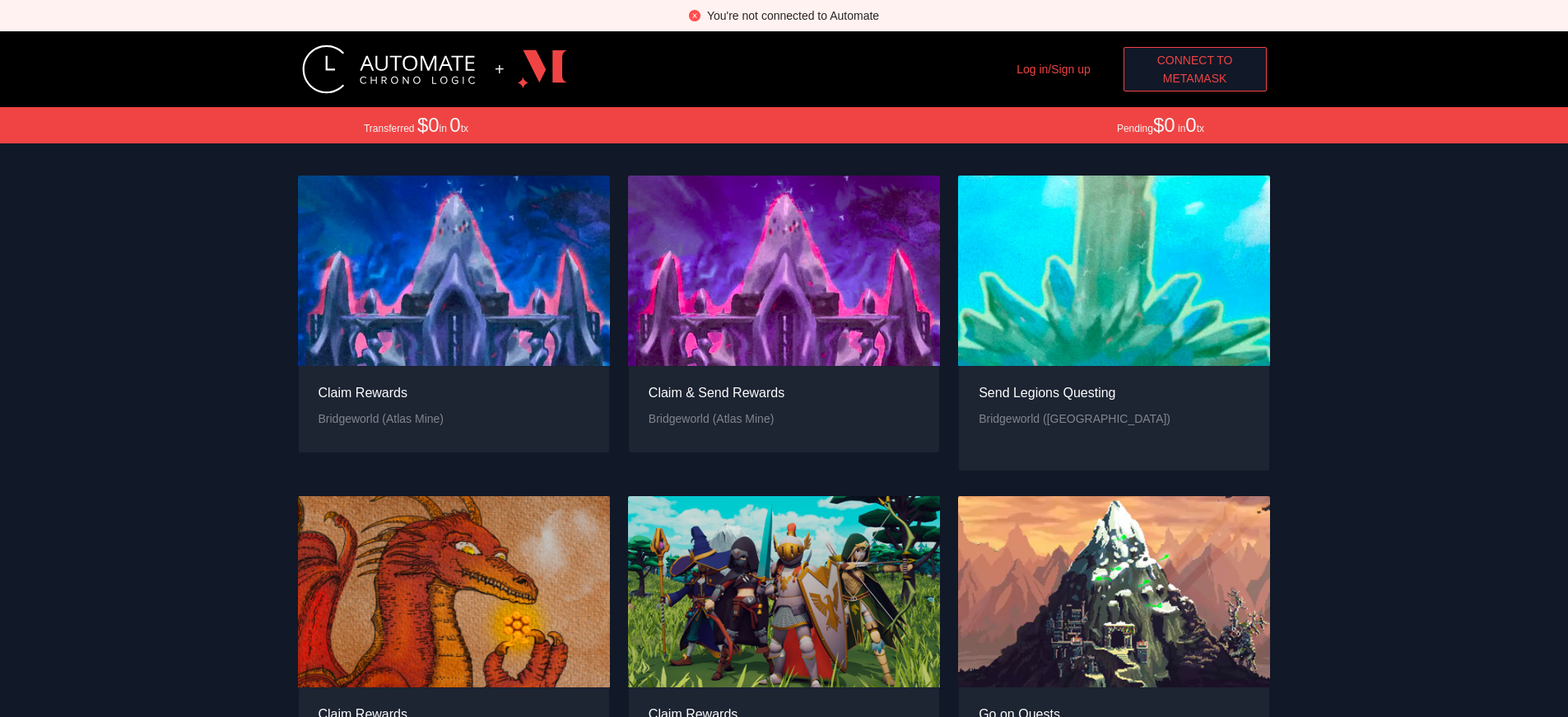
click at [792, 16] on div "You're not connected to Automate" at bounding box center [792, 16] width 172 height 18
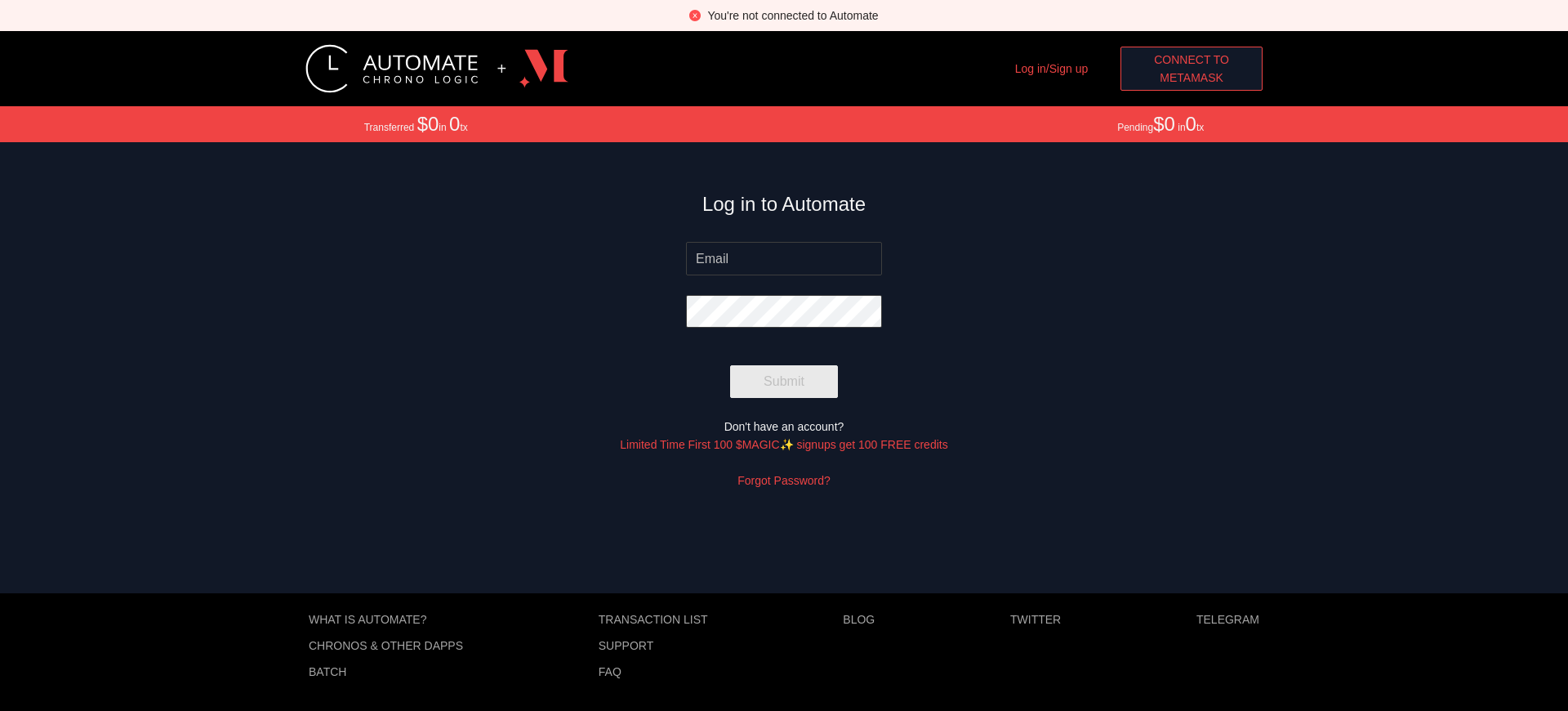
click at [1191, 77] on span "MetaMask" at bounding box center [1190, 77] width 63 height 18
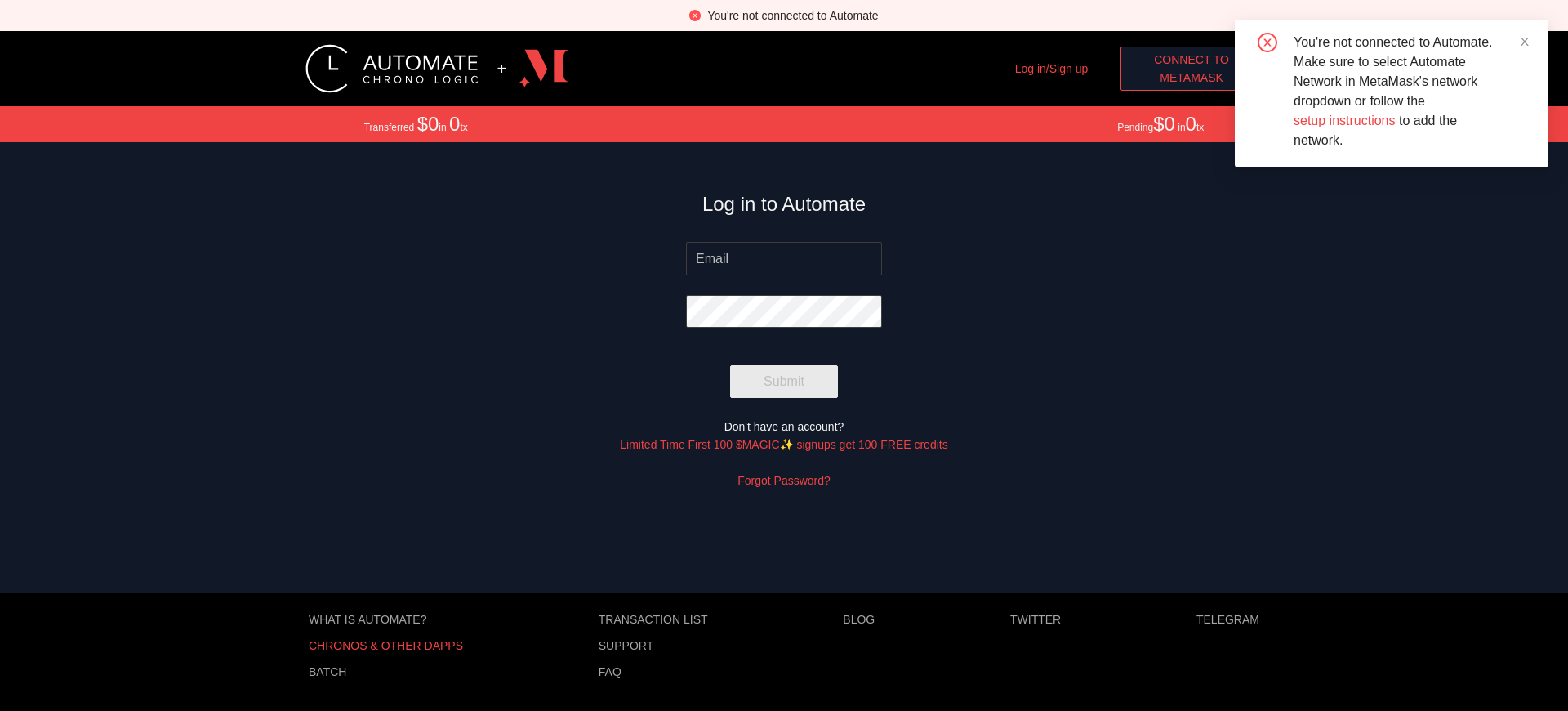
click at [386, 646] on p "Chronos & other dApps" at bounding box center [386, 645] width 154 height 13
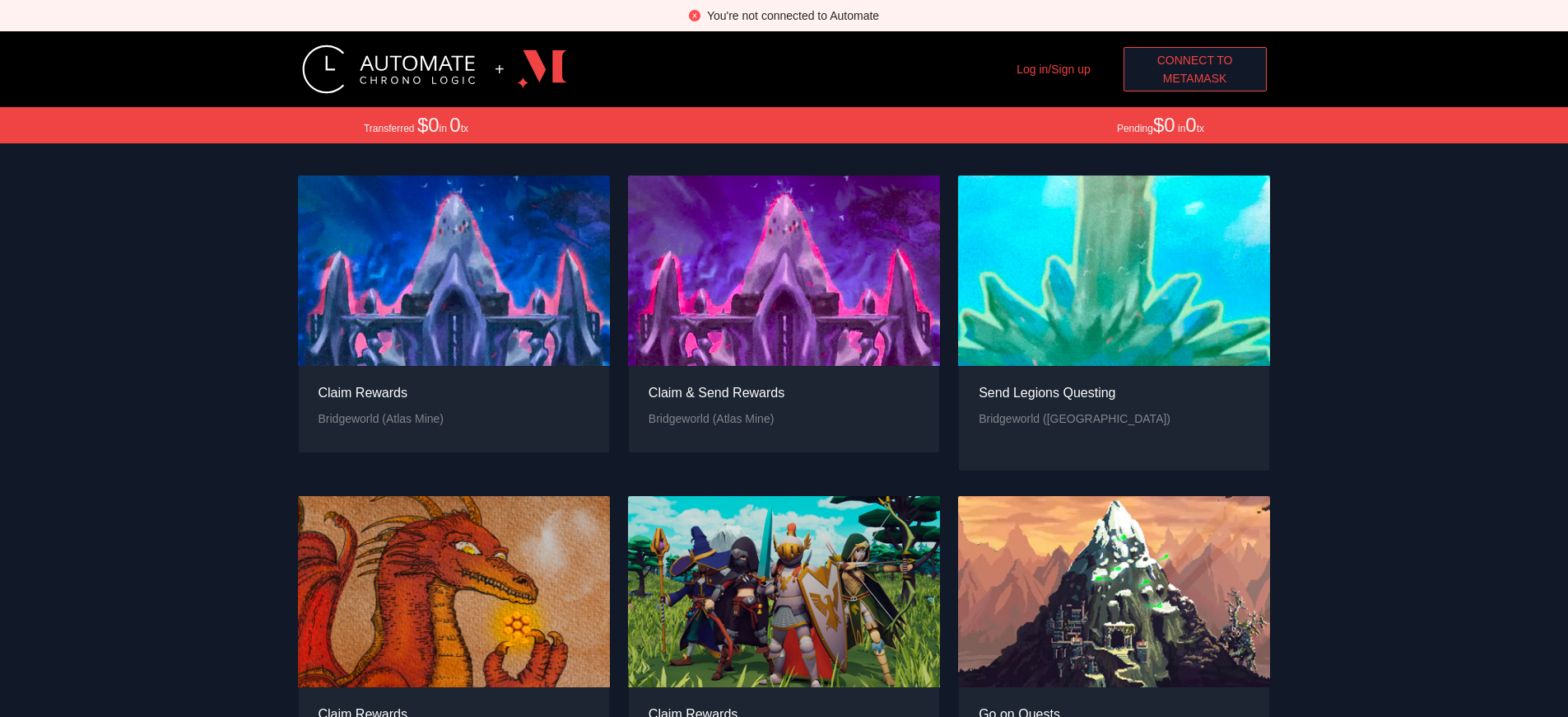
click at [1194, 60] on span "Connect to" at bounding box center [1195, 60] width 76 height 18
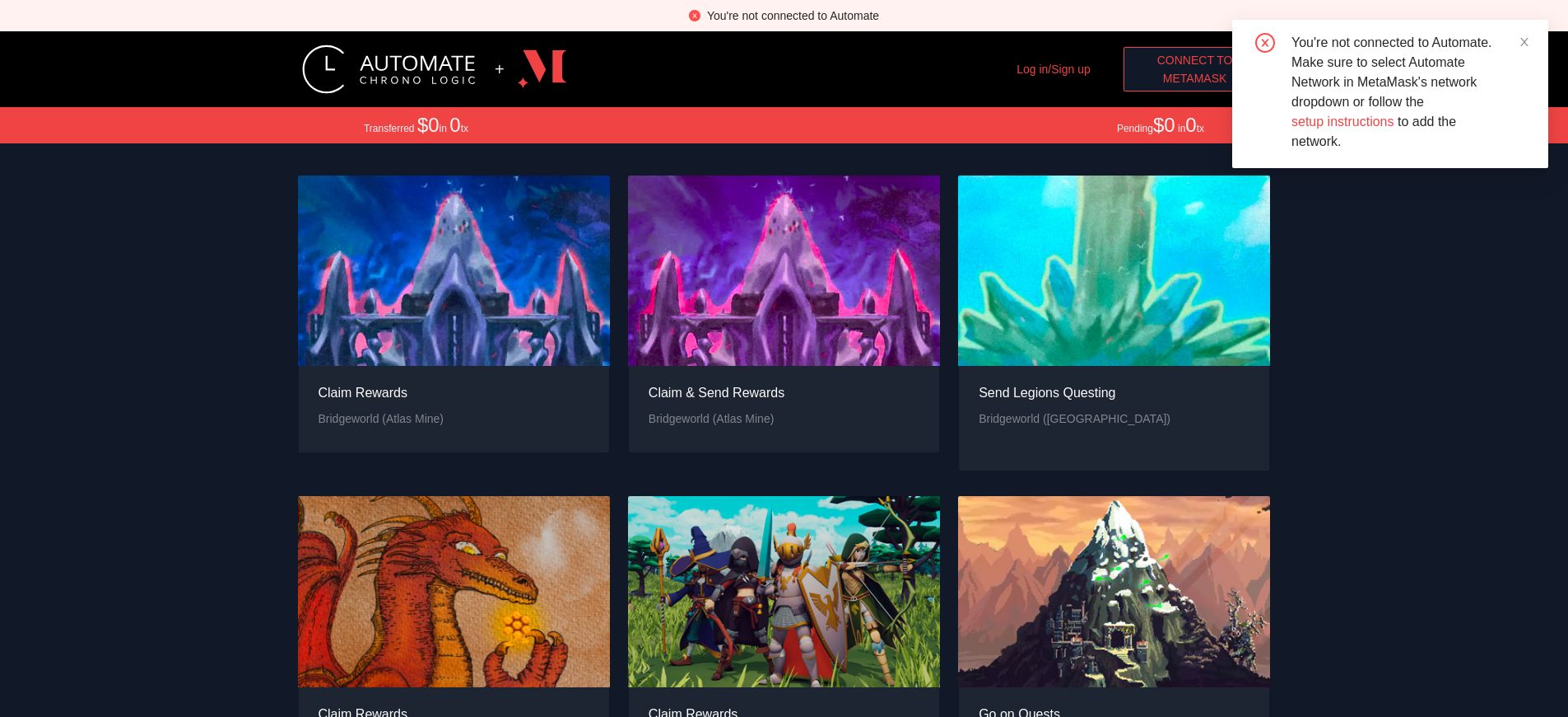
click at [1194, 78] on span "MetaMask" at bounding box center [1195, 78] width 64 height 18
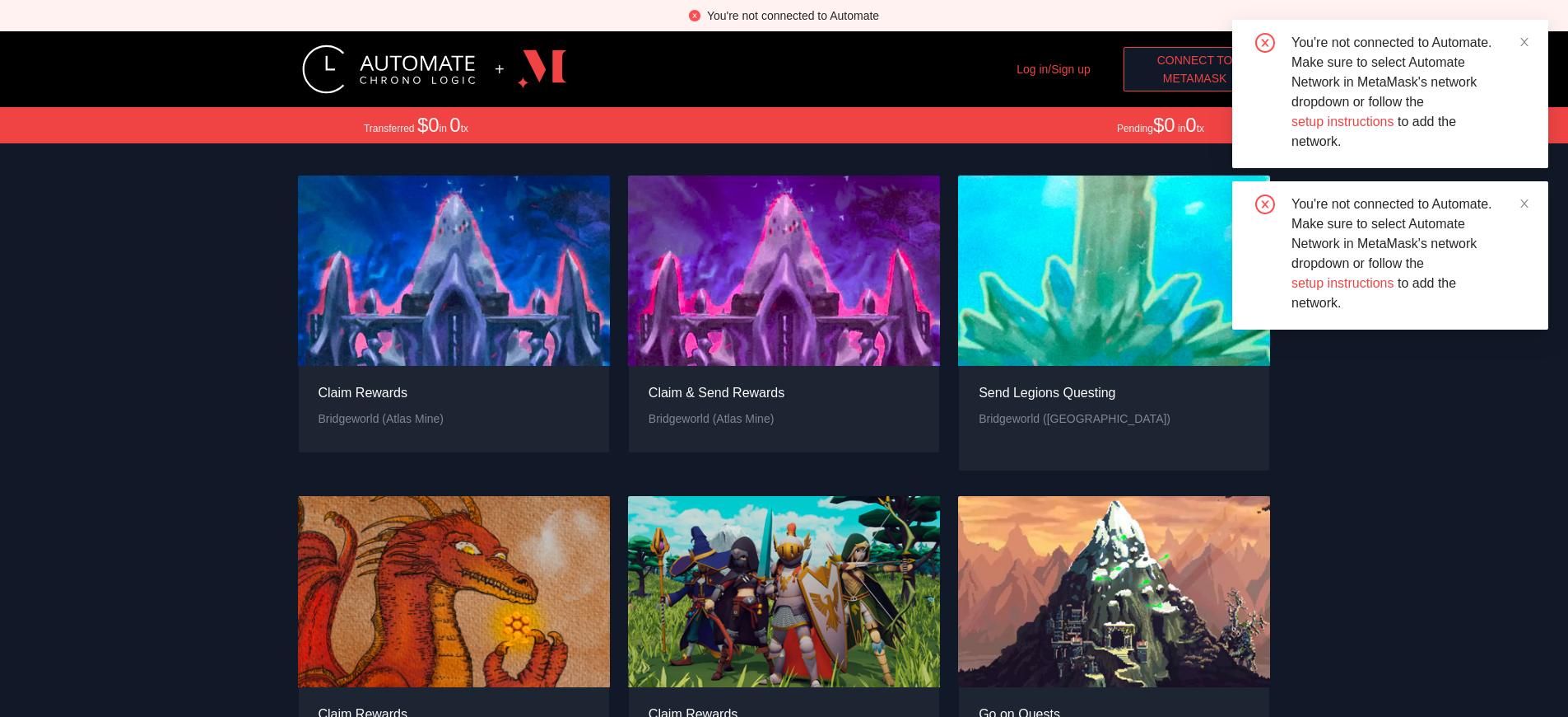
click at [1194, 78] on span "MetaMask" at bounding box center [1195, 78] width 64 height 18
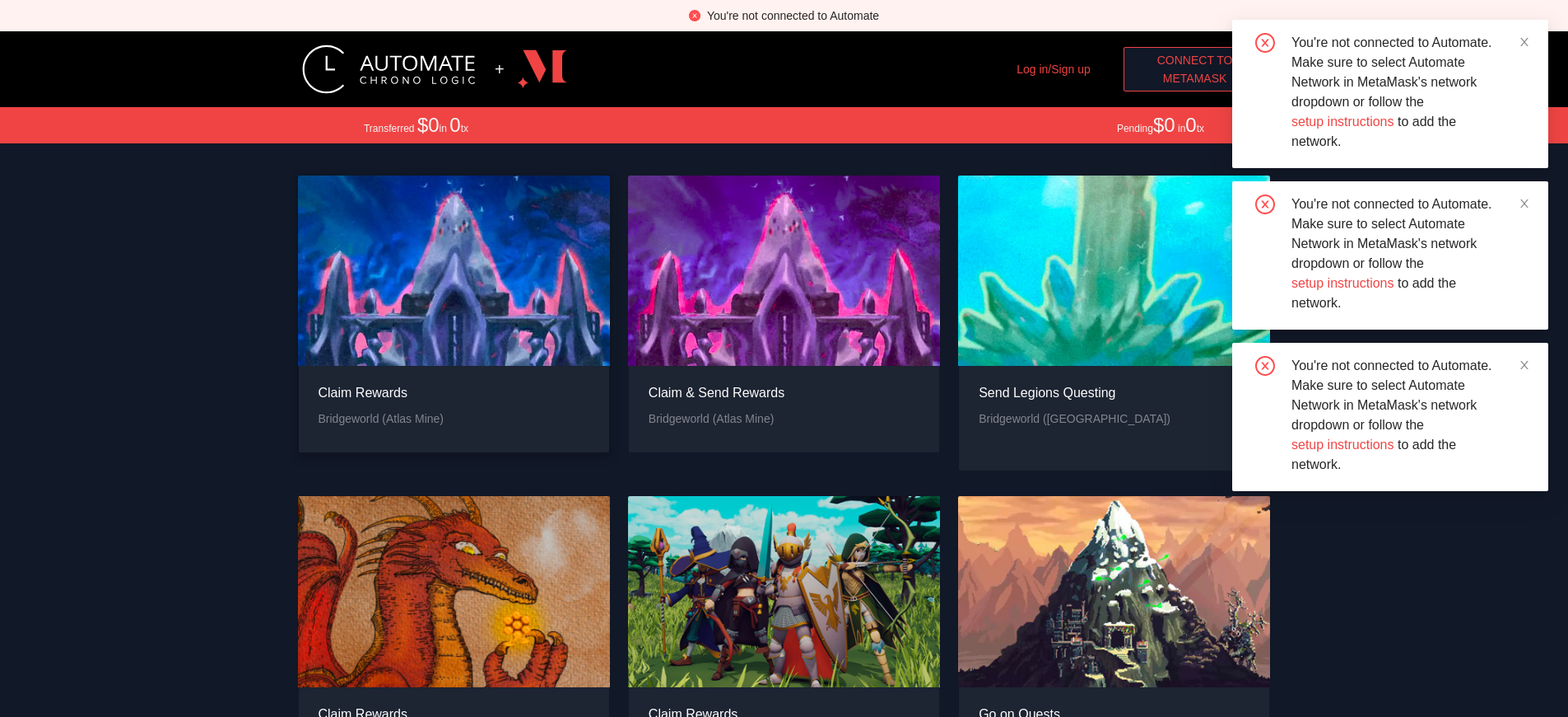
click at [380, 403] on div "Claim Rewards" at bounding box center [382, 392] width 126 height 21
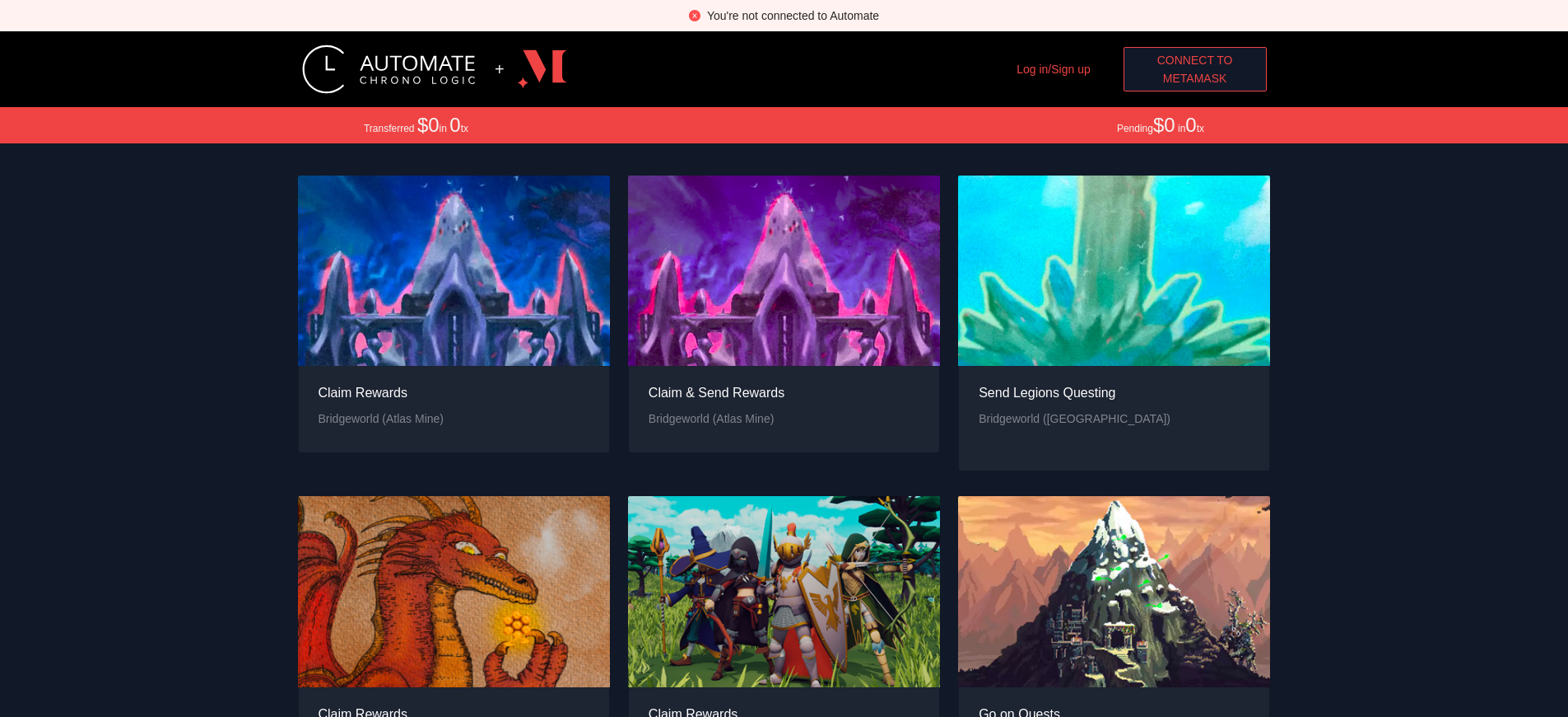
click at [1194, 78] on span "MetaMask" at bounding box center [1195, 78] width 64 height 18
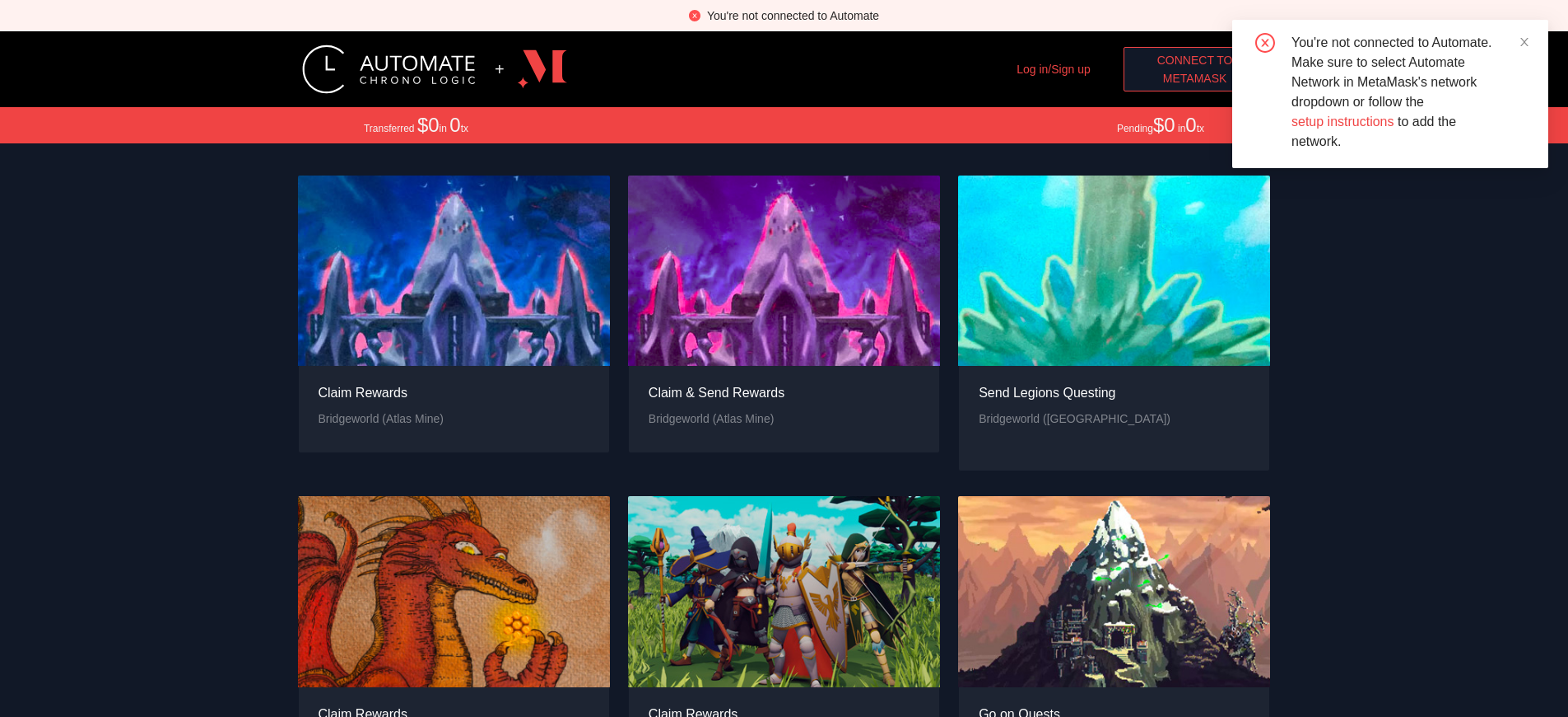
click at [1194, 78] on span "MetaMask" at bounding box center [1195, 78] width 64 height 18
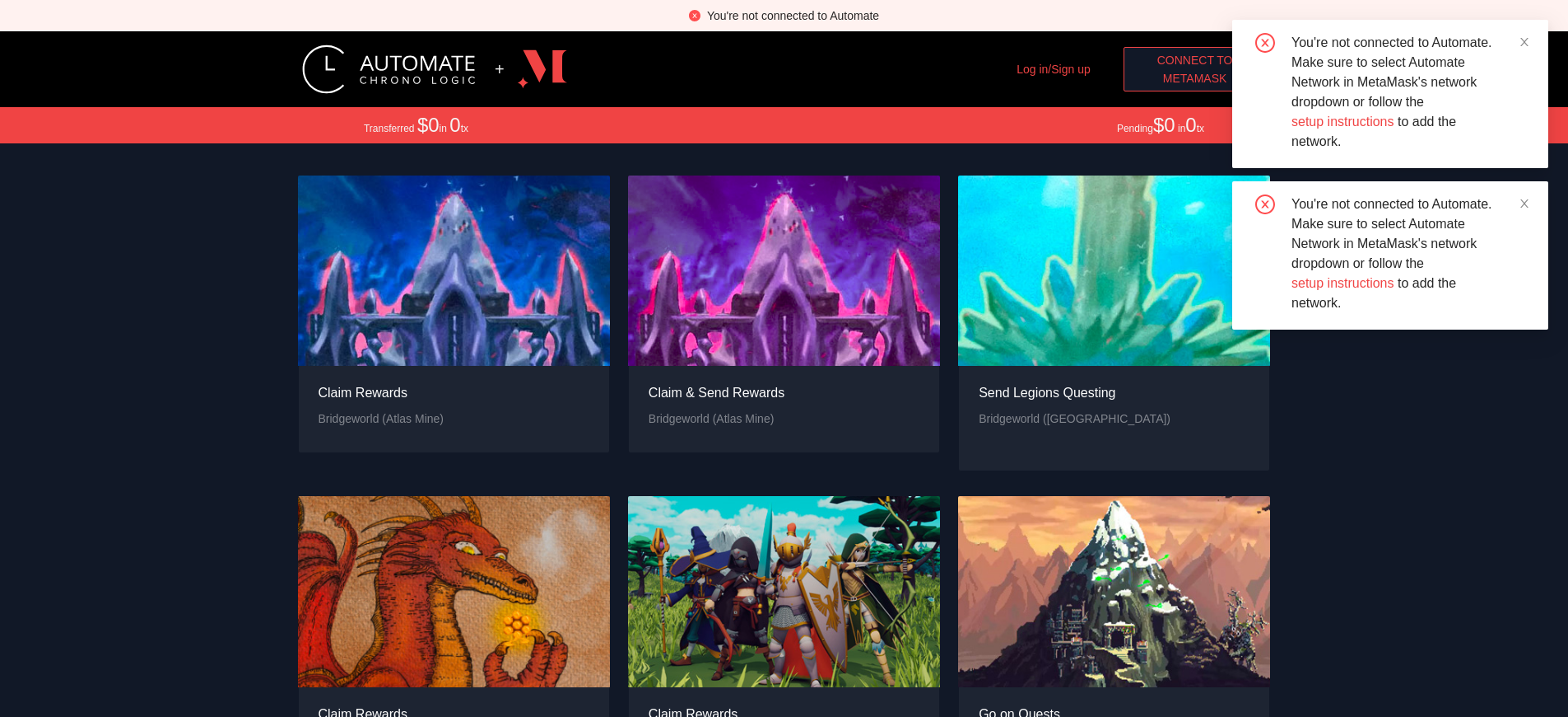
click at [1194, 78] on span "MetaMask" at bounding box center [1195, 78] width 64 height 18
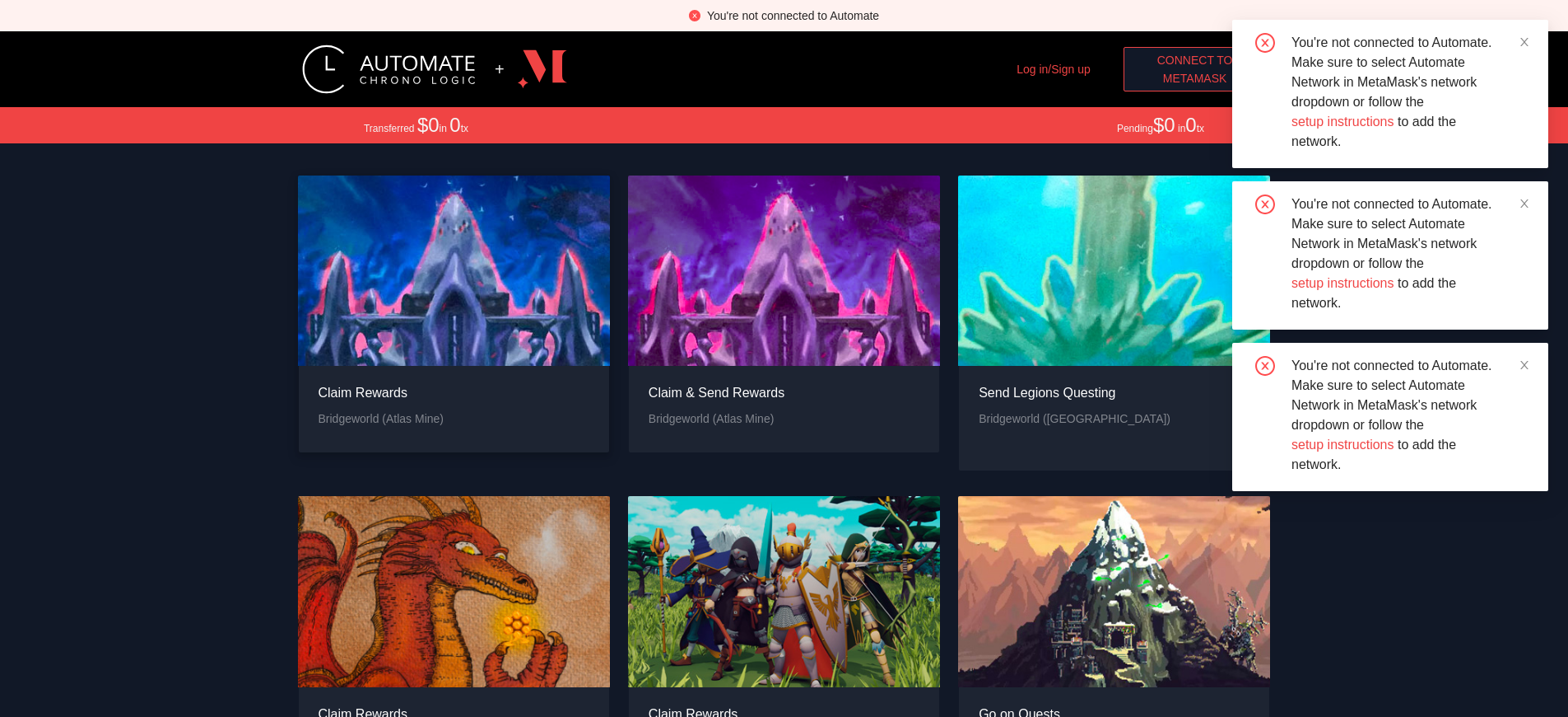
click at [380, 403] on div "Claim Rewards" at bounding box center [382, 392] width 126 height 21
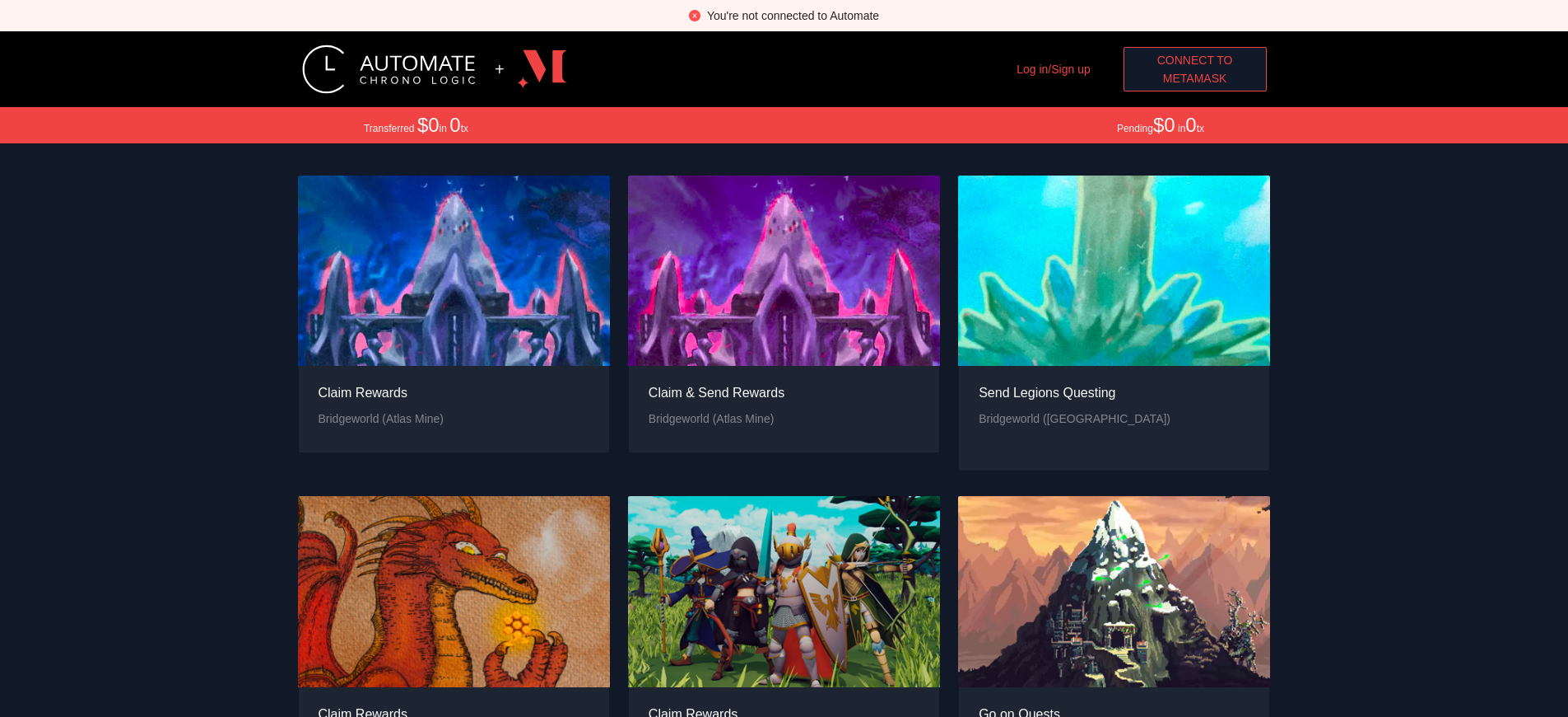
click at [792, 16] on div "You're not connected to Automate" at bounding box center [792, 16] width 172 height 18
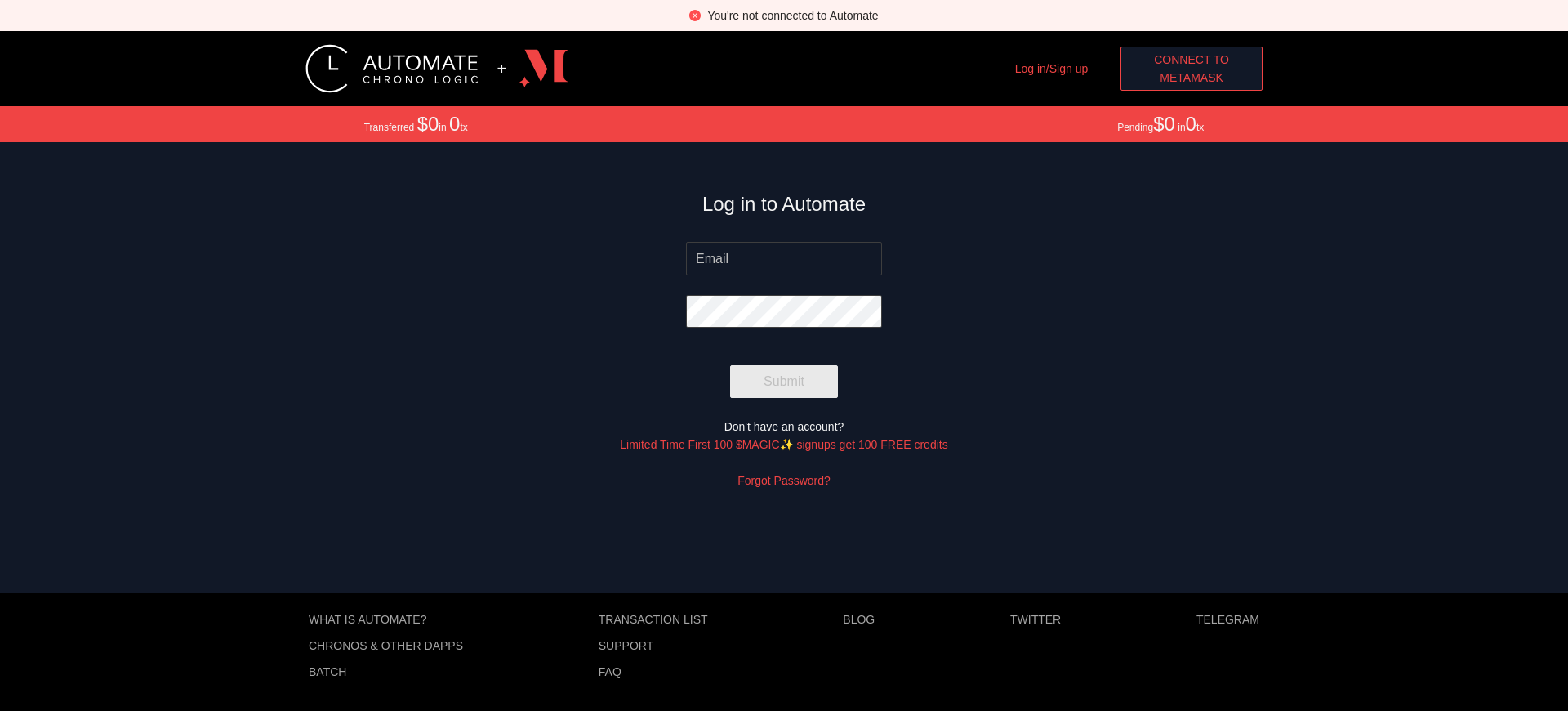
click at [1191, 77] on span "MetaMask" at bounding box center [1190, 77] width 63 height 18
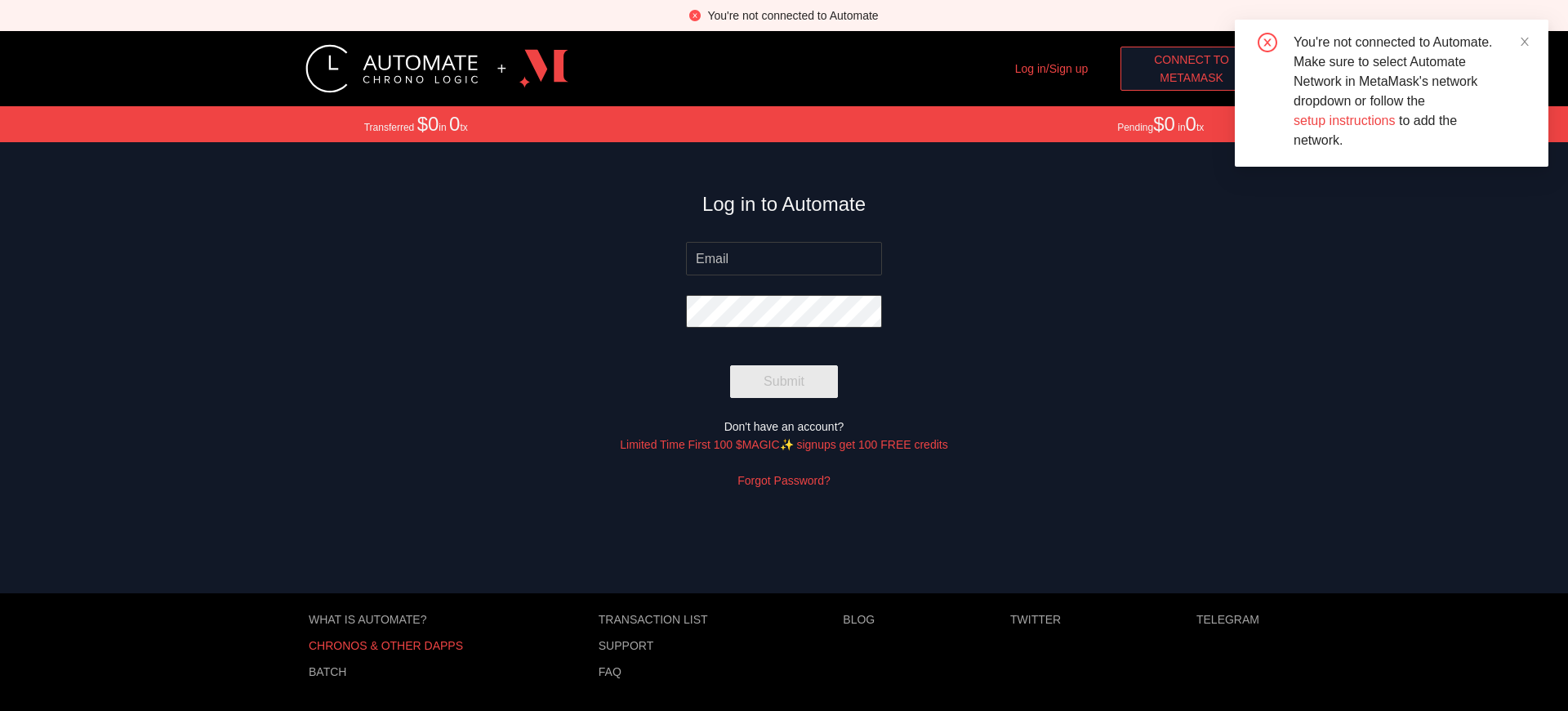
click at [386, 646] on p "Chronos & other dApps" at bounding box center [386, 645] width 154 height 13
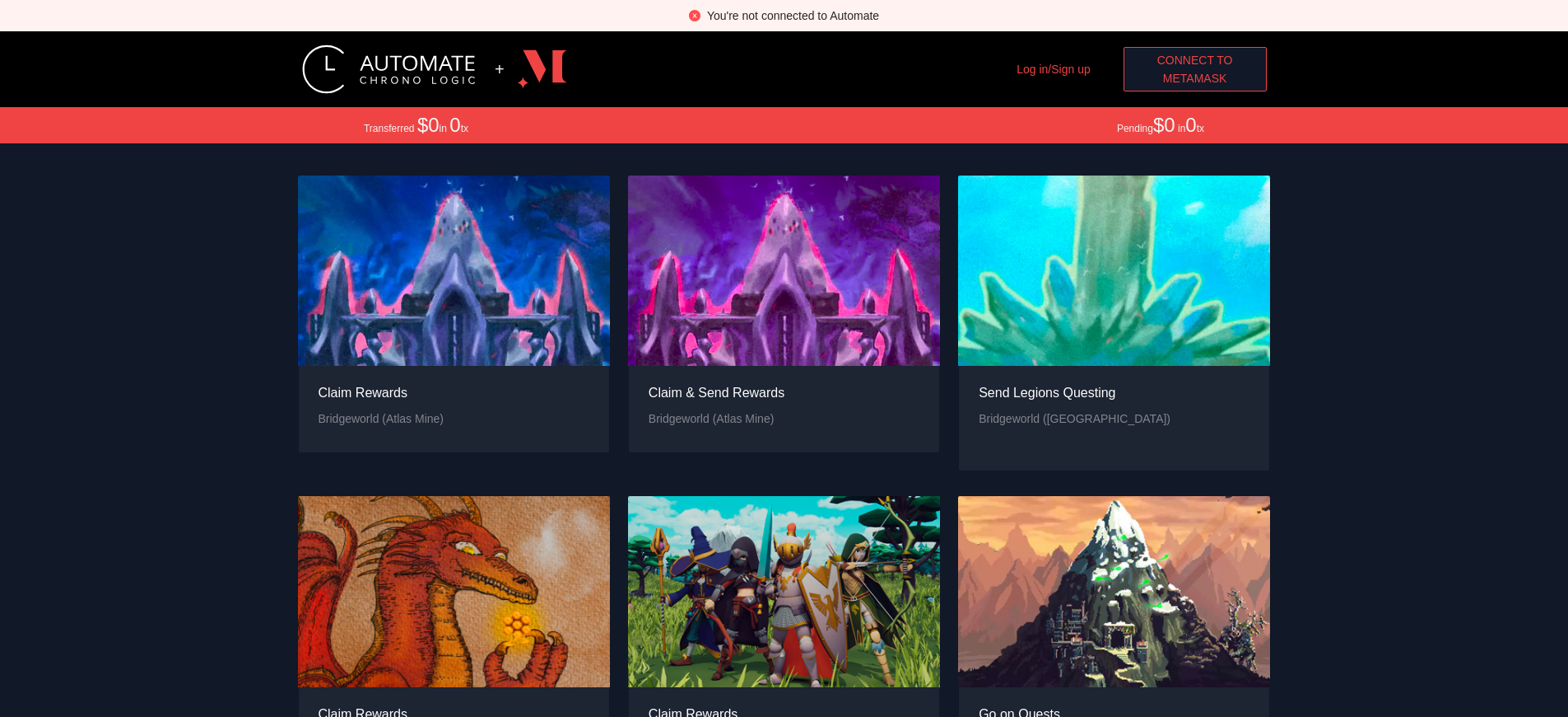
click at [1194, 60] on span "Connect to" at bounding box center [1195, 60] width 76 height 18
click at [1194, 78] on span "MetaMask" at bounding box center [1195, 78] width 64 height 18
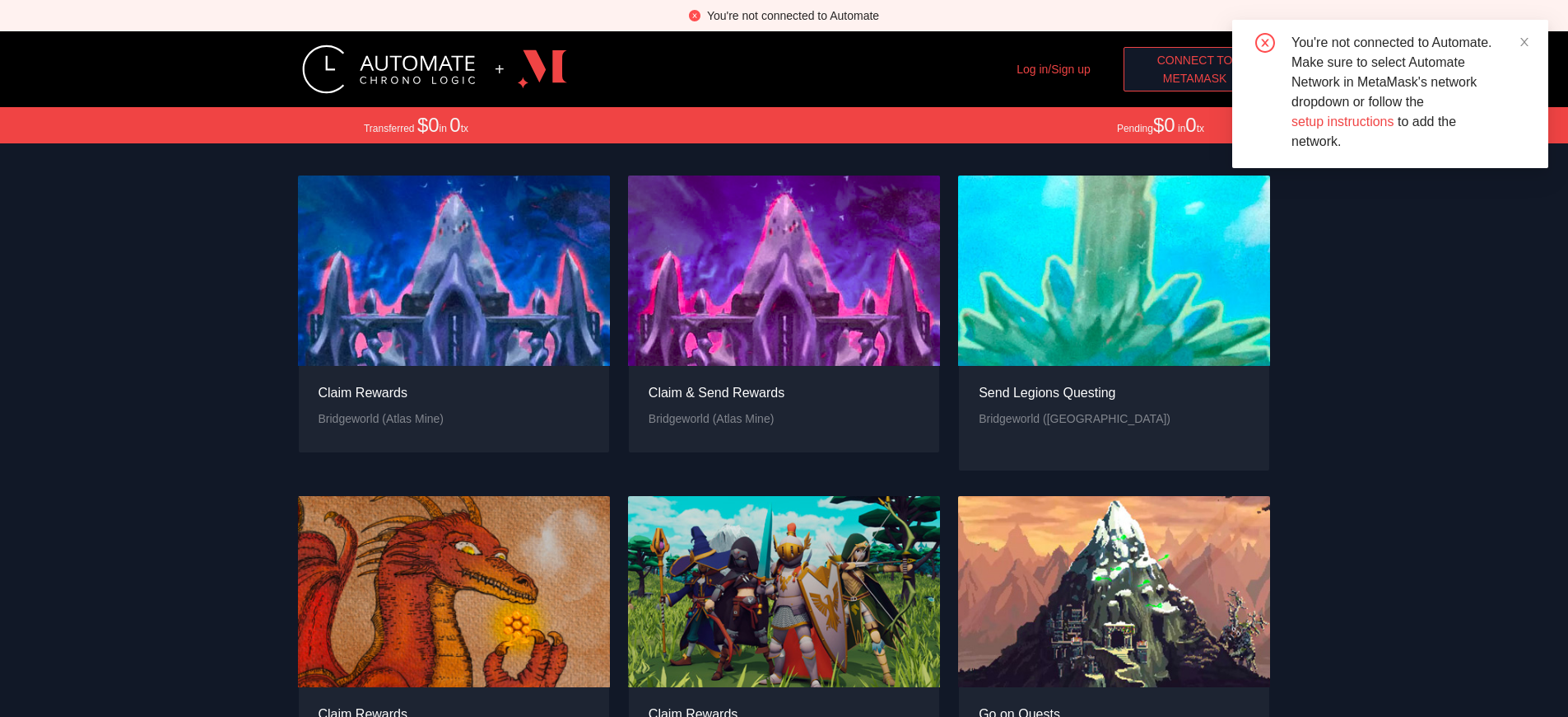
click at [1194, 78] on span "MetaMask" at bounding box center [1195, 78] width 64 height 18
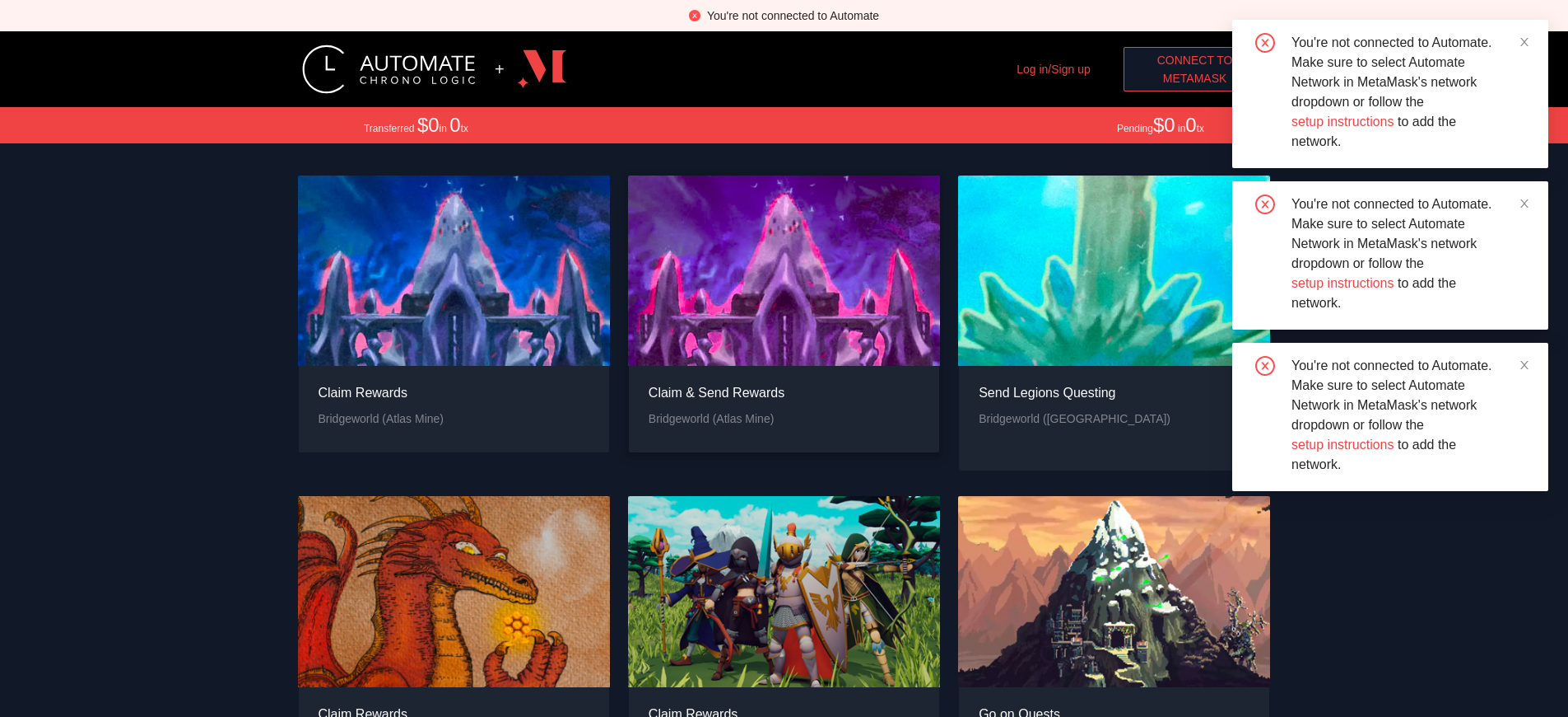
click at [717, 403] on div "Claim & Send Rewards" at bounding box center [717, 392] width 136 height 21
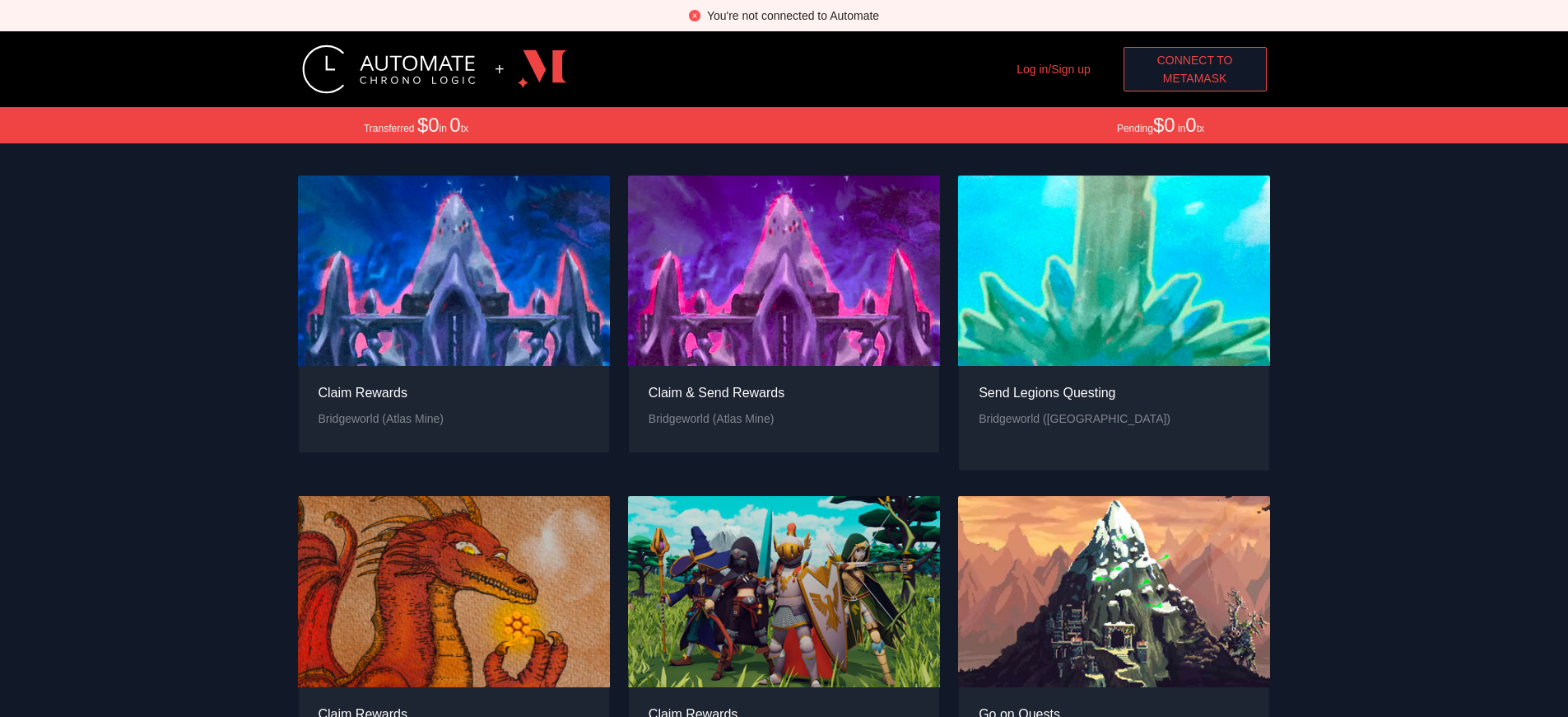
click at [1194, 78] on span "MetaMask" at bounding box center [1195, 78] width 64 height 18
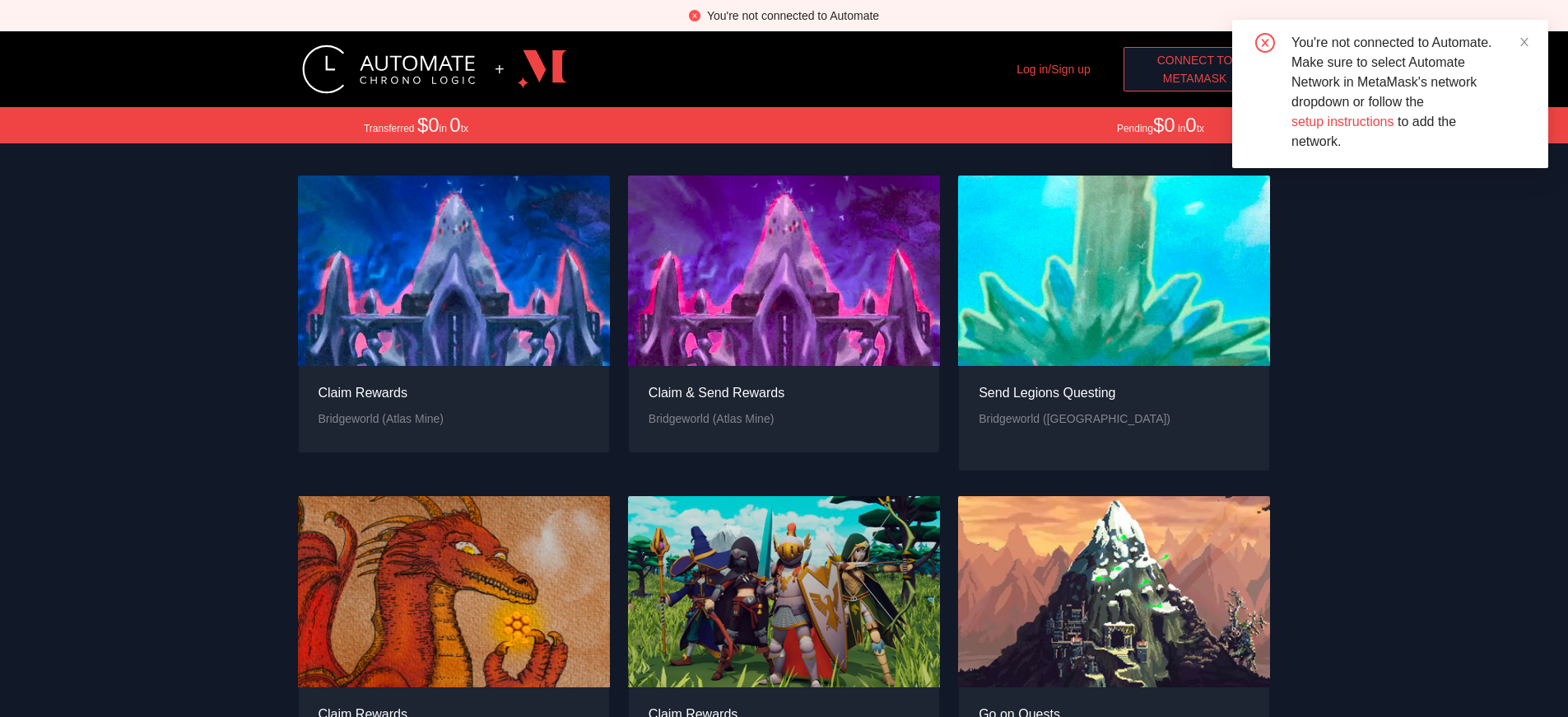
click at [1194, 78] on span "MetaMask" at bounding box center [1195, 78] width 64 height 18
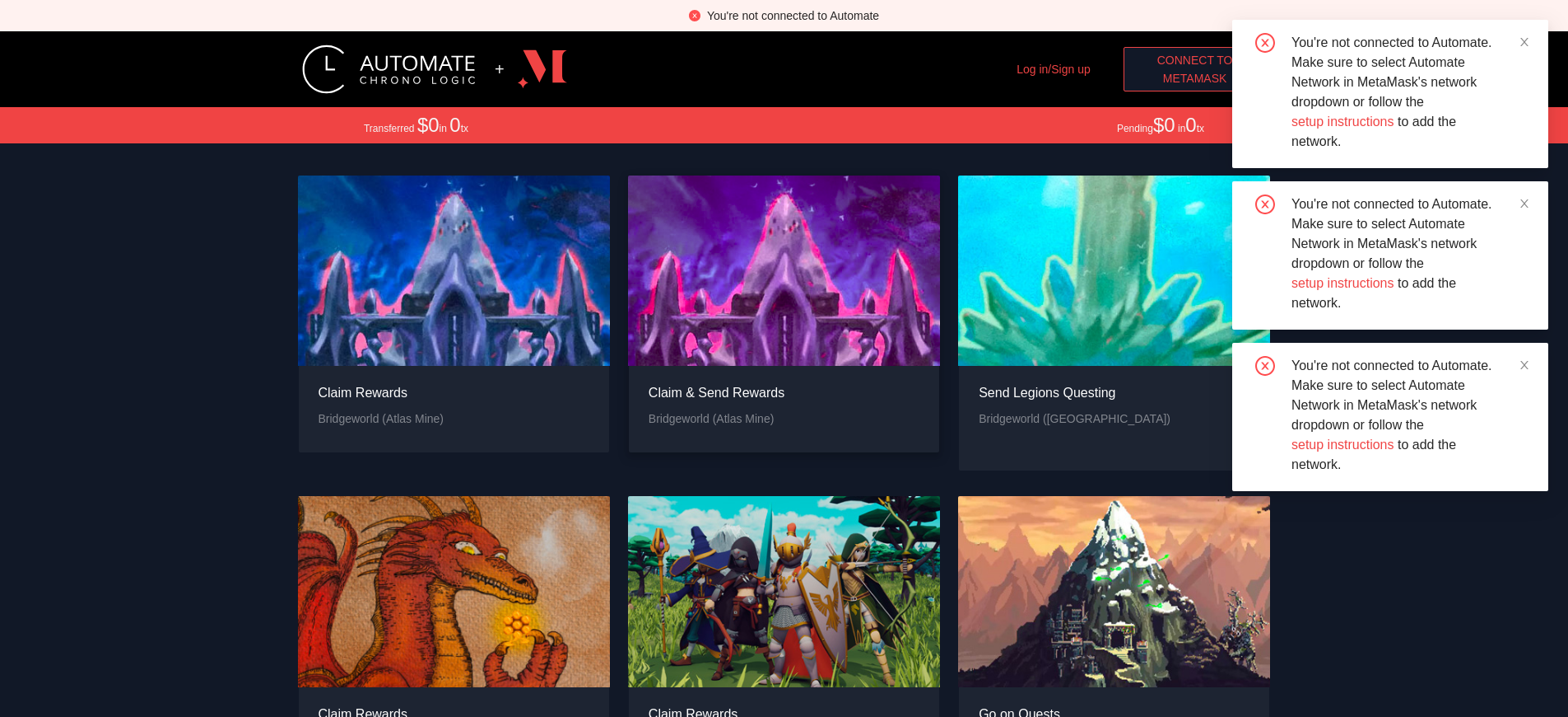
click at [717, 403] on div "Claim & Send Rewards" at bounding box center [717, 392] width 136 height 21
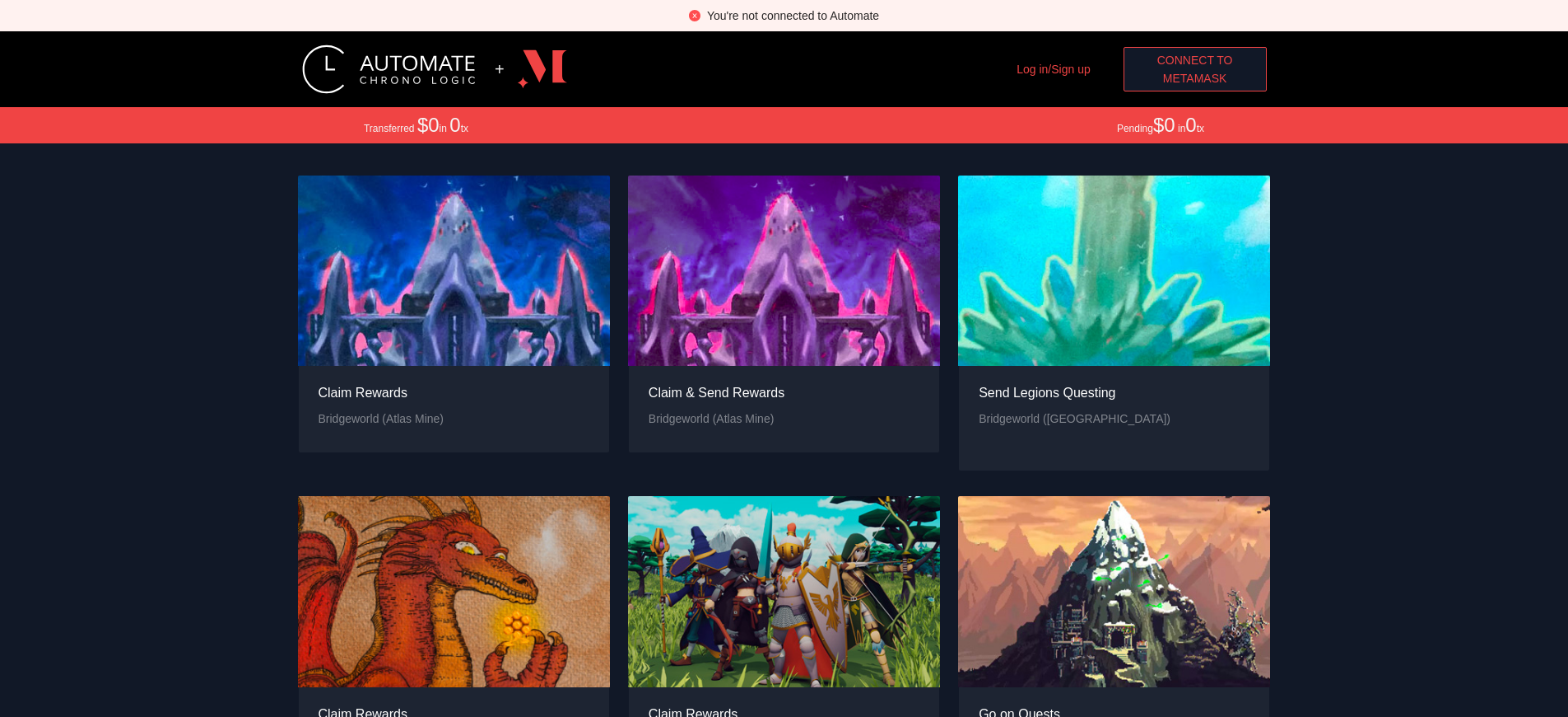
click at [1194, 60] on span "Connect to" at bounding box center [1195, 60] width 76 height 18
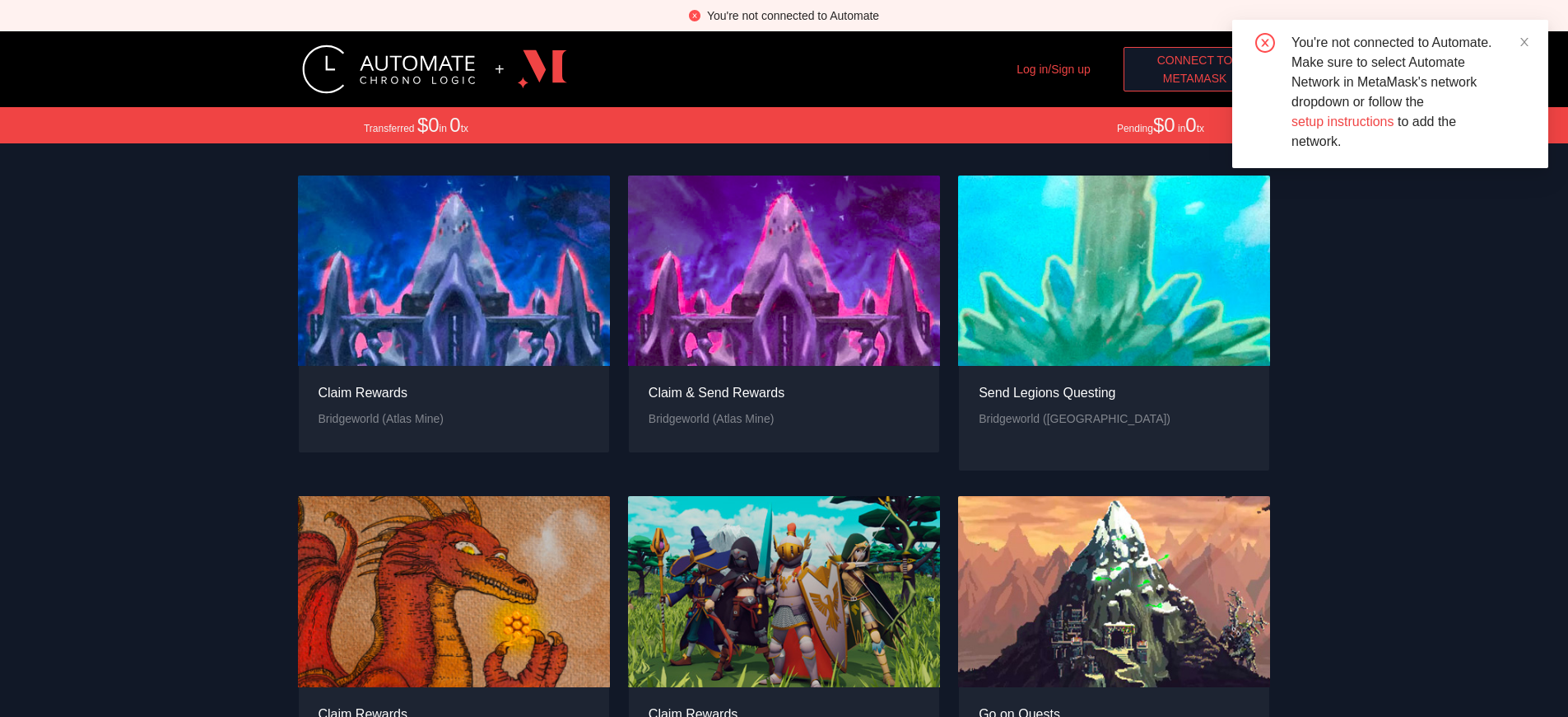
click at [1194, 78] on span "MetaMask" at bounding box center [1195, 78] width 64 height 18
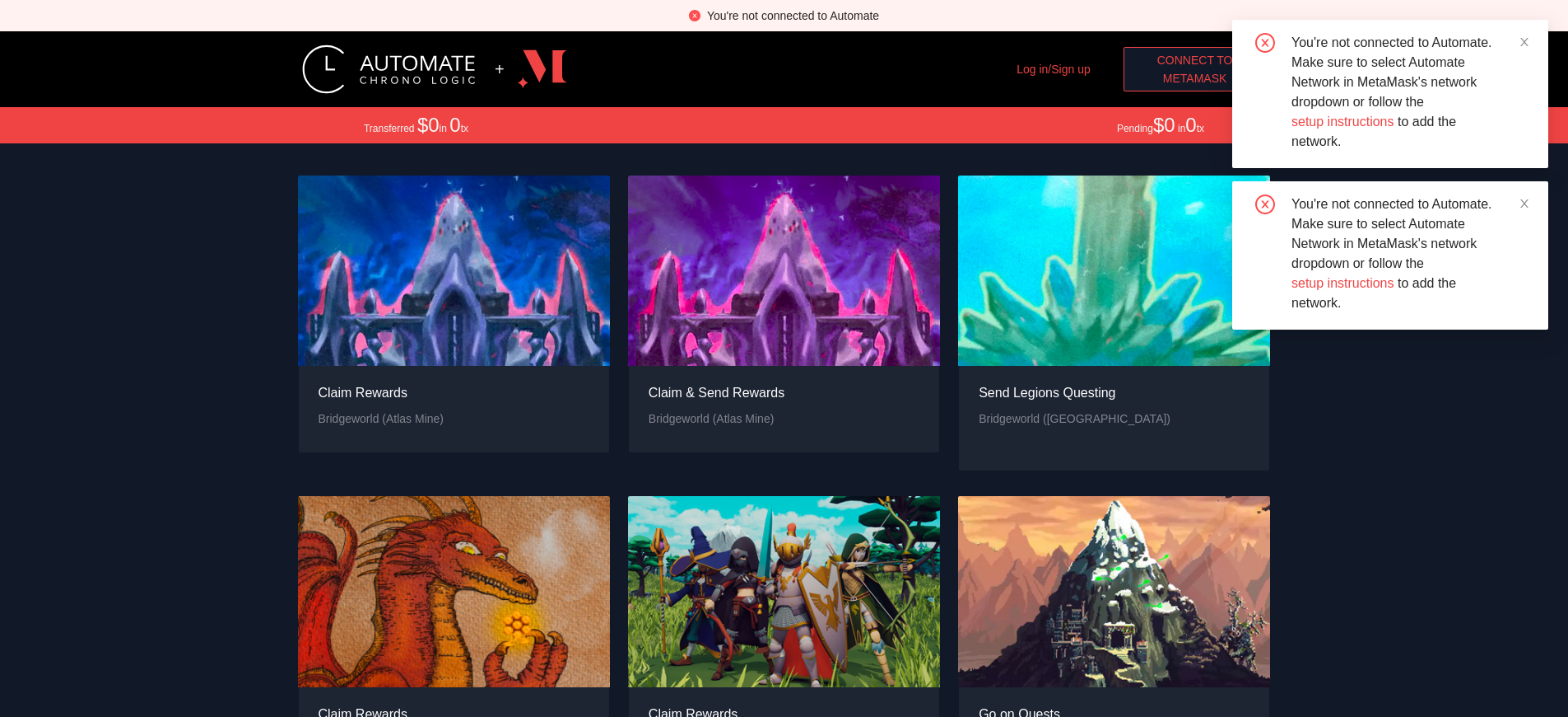
click at [1194, 78] on span "MetaMask" at bounding box center [1195, 78] width 64 height 18
click at [368, 703] on div "Claim Rewards" at bounding box center [368, 713] width 99 height 21
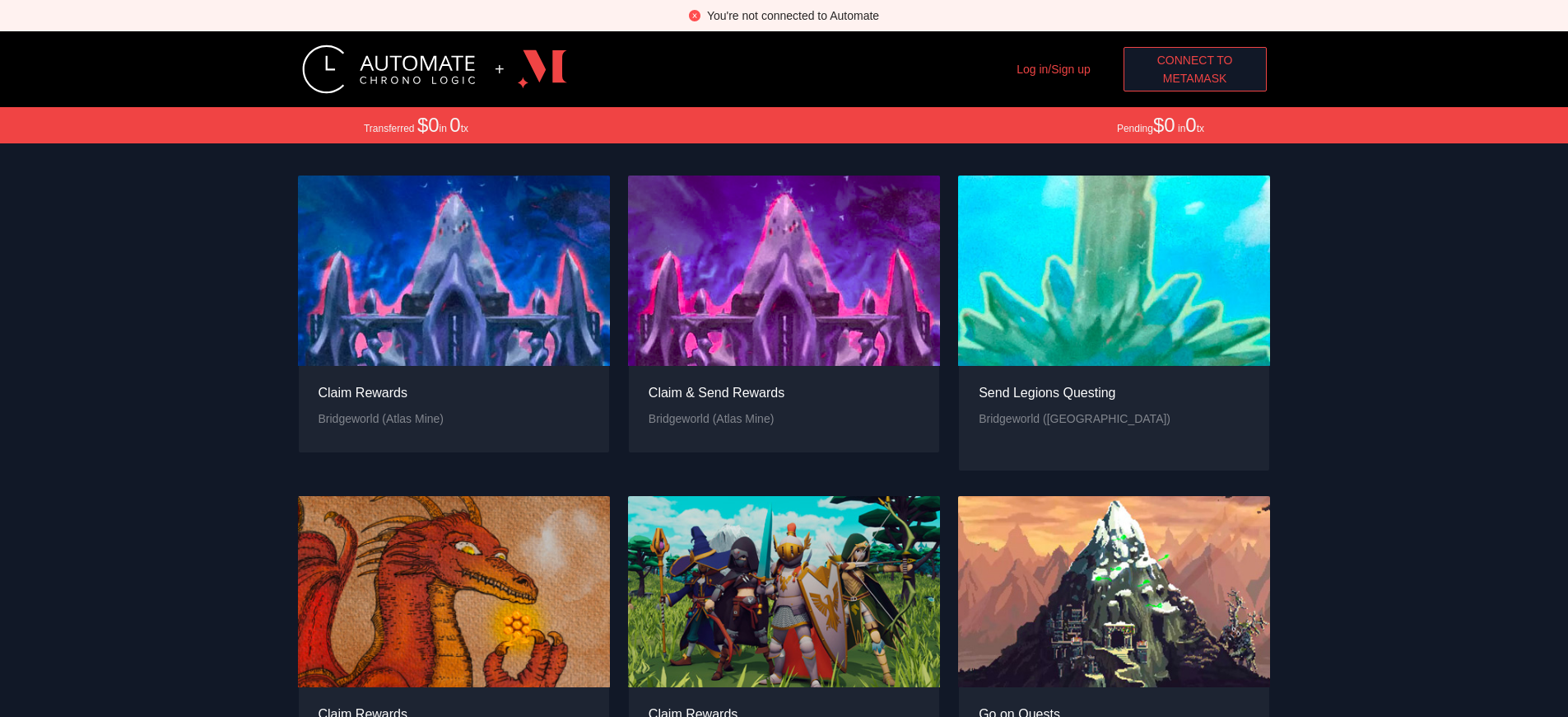
click at [1194, 78] on span "MetaMask" at bounding box center [1195, 78] width 64 height 18
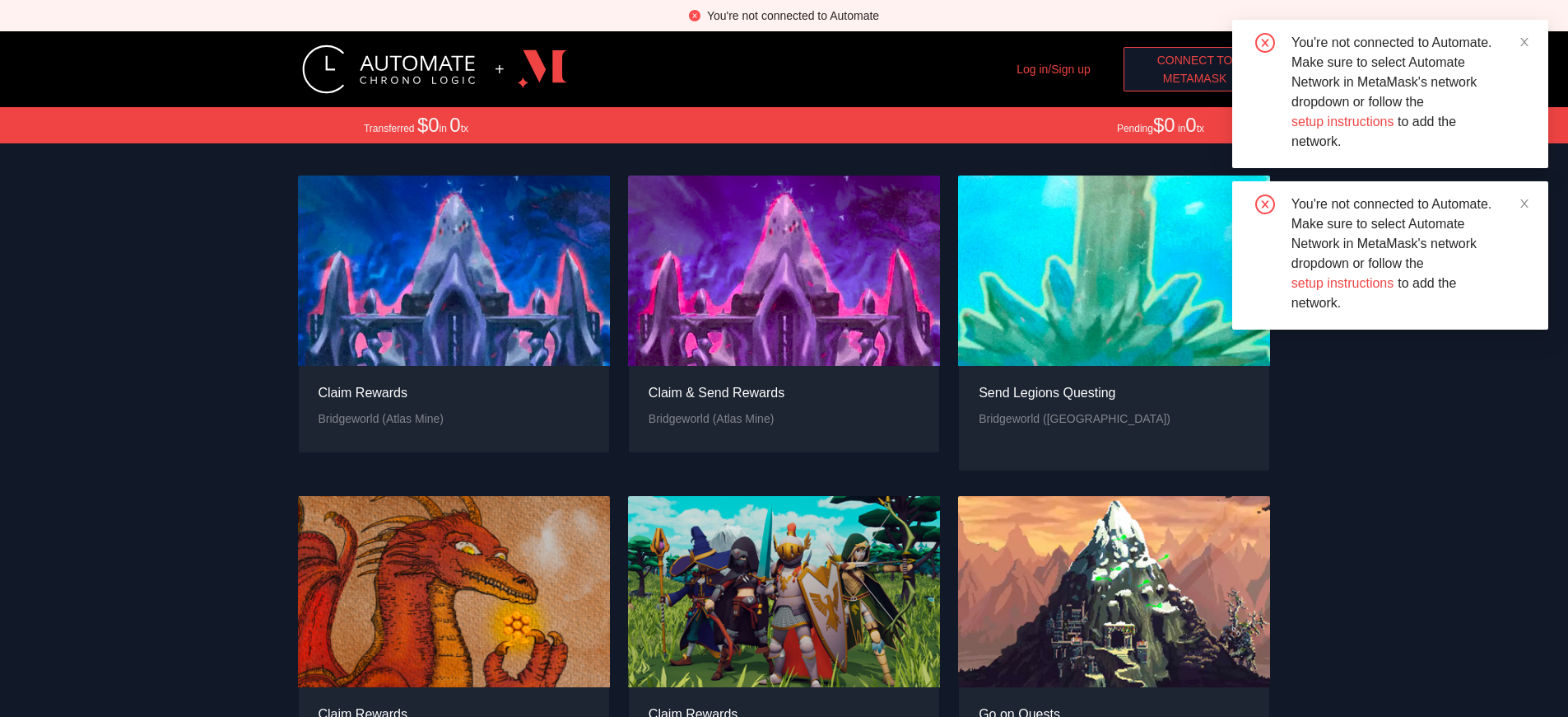
click at [1194, 78] on span "MetaMask" at bounding box center [1195, 78] width 64 height 18
click at [368, 703] on div "Claim Rewards" at bounding box center [368, 713] width 99 height 21
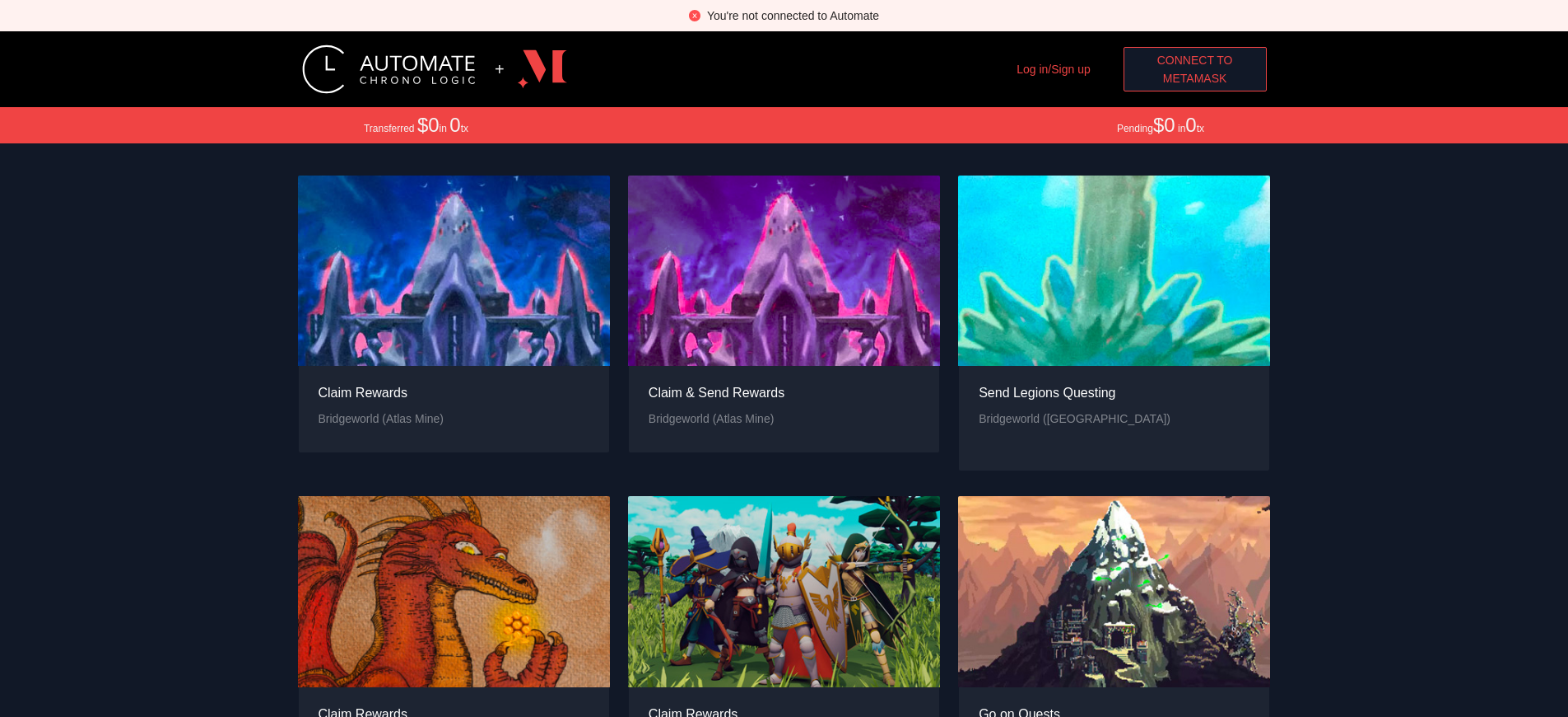
click at [792, 16] on div "You're not connected to Automate" at bounding box center [792, 16] width 172 height 18
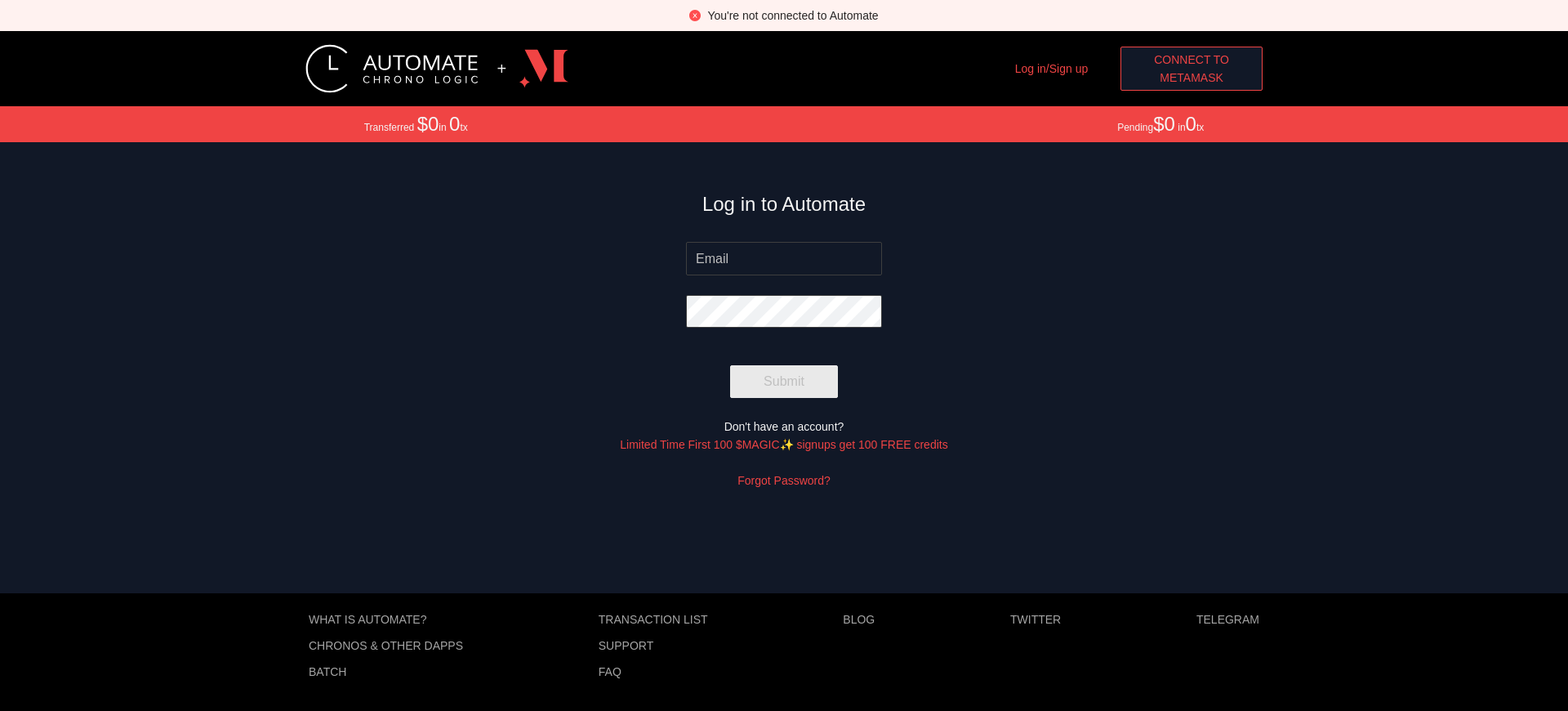
click at [1191, 77] on span "MetaMask" at bounding box center [1190, 77] width 63 height 18
click at [784, 443] on link "Limited Time First 100 $MAGIC✨ signups get 100 FREE credits" at bounding box center [783, 443] width 327 height 13
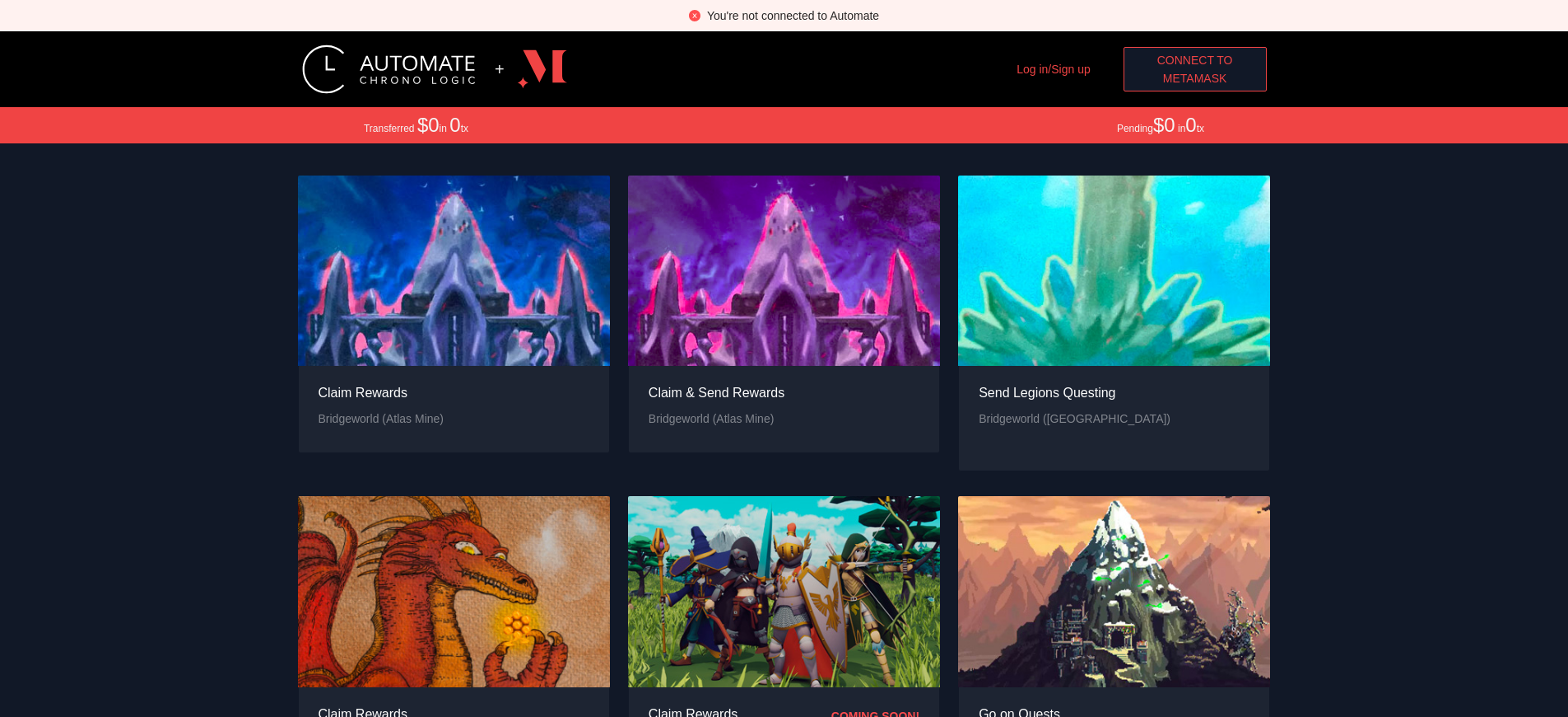
scroll to position [581, 0]
click at [693, 703] on div "Claim Rewards" at bounding box center [693, 713] width 89 height 21
